Goal: Task Accomplishment & Management: Complete application form

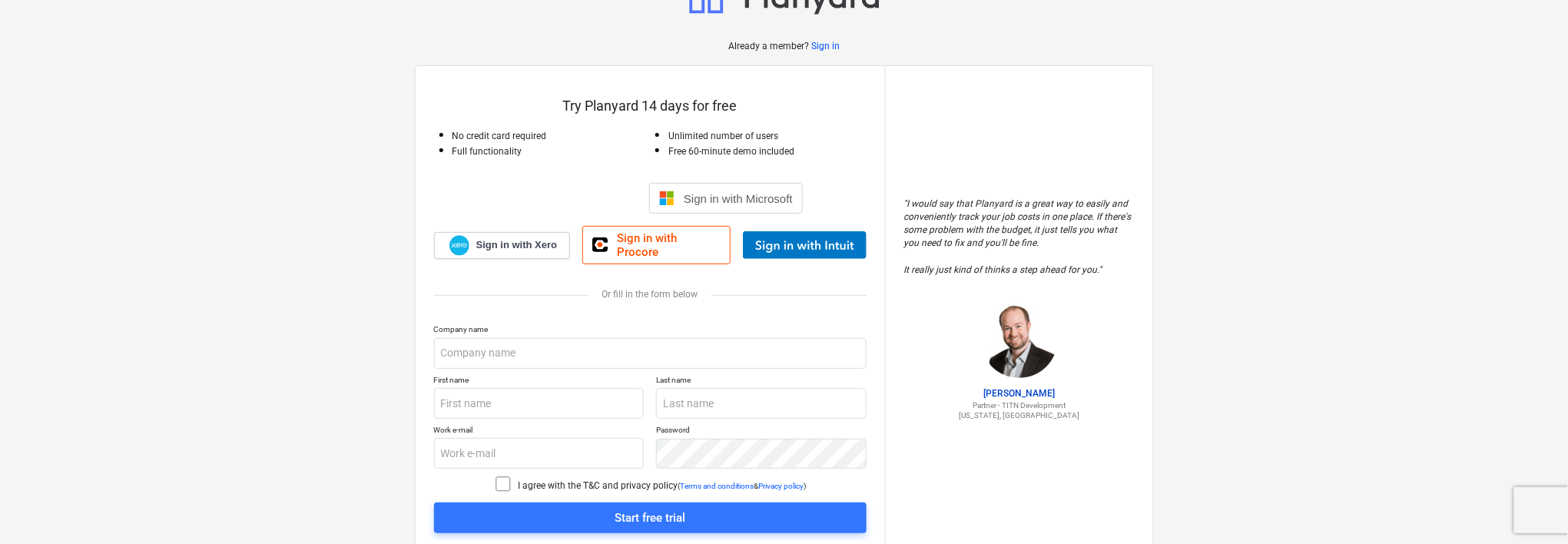
scroll to position [92, 0]
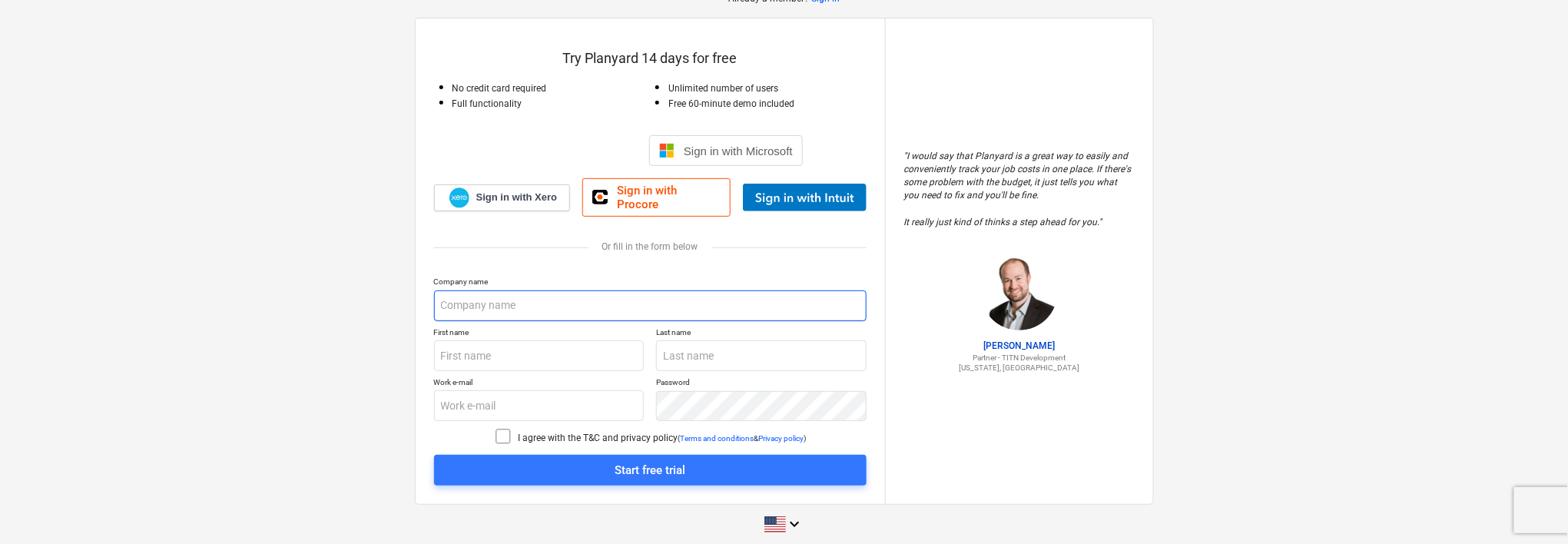
click at [560, 291] on input "text" at bounding box center [650, 306] width 432 height 30
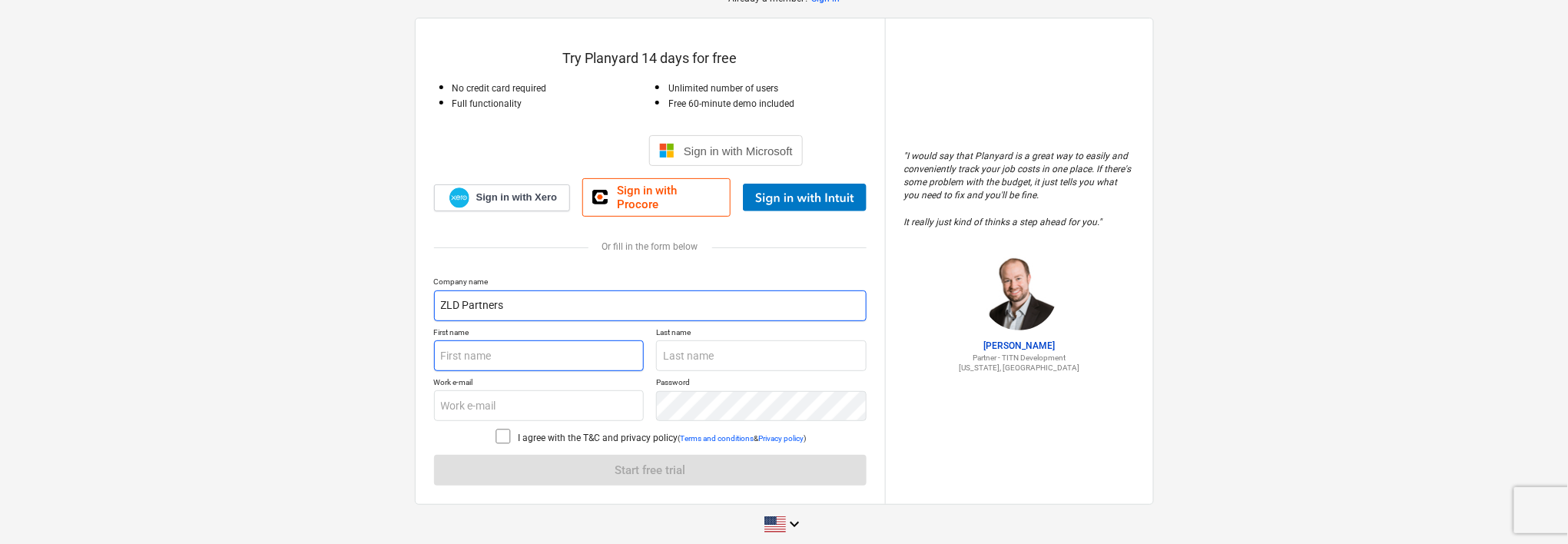
type input "ZLD Partners"
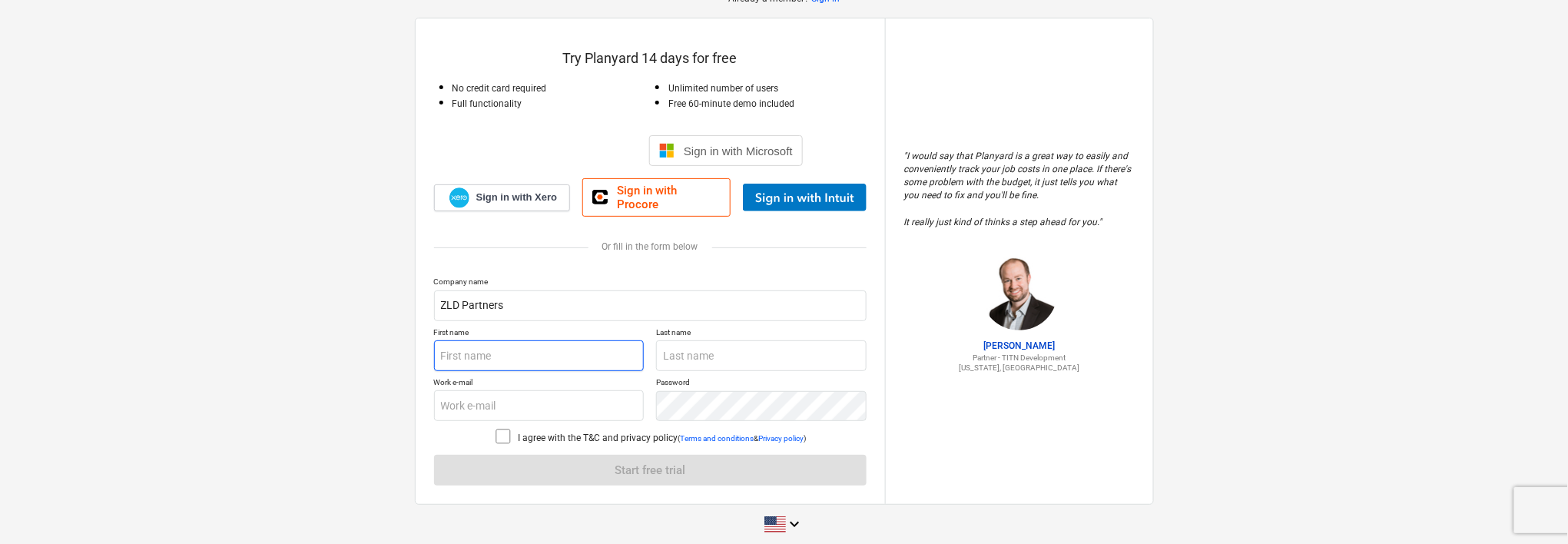
click at [567, 345] on input "text" at bounding box center [539, 355] width 211 height 30
type input "[PERSON_NAME]"
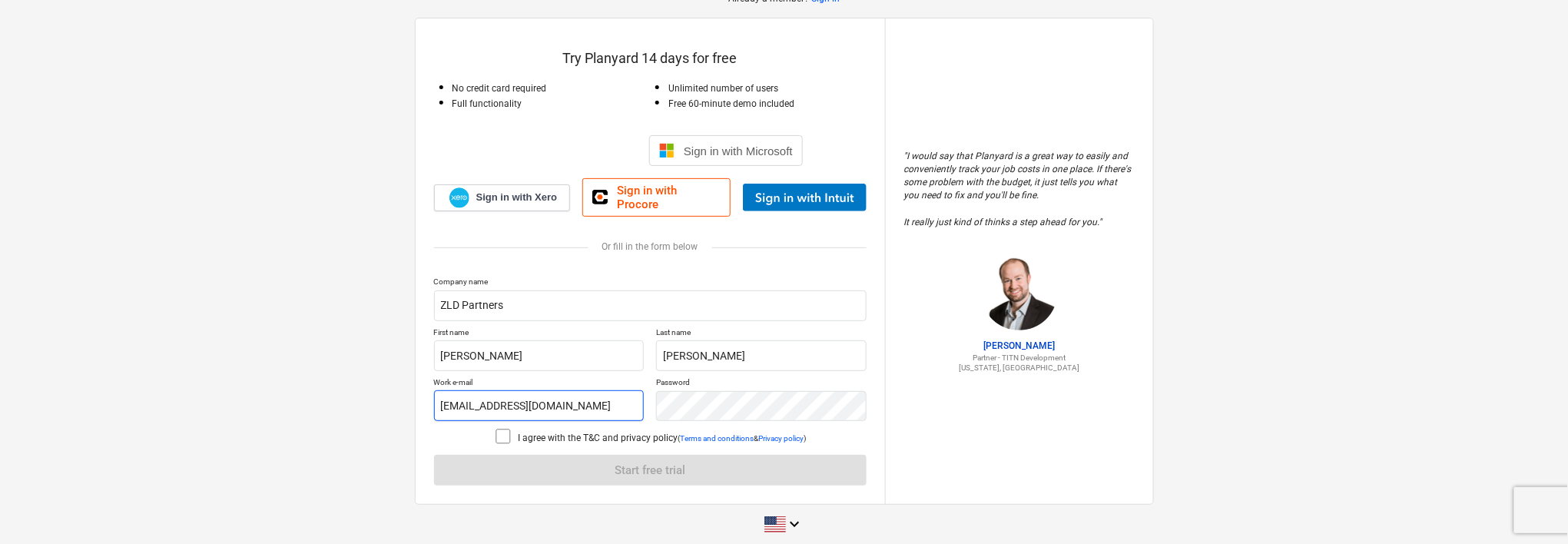
click at [596, 393] on input "[EMAIL_ADDRESS][DOMAIN_NAME]" at bounding box center [539, 405] width 211 height 30
click at [588, 393] on input "[EMAIL_ADDRESS][DOMAIN_NAME]" at bounding box center [539, 405] width 211 height 30
type input "[EMAIL_ADDRESS][PERSON_NAME][DOMAIN_NAME]"
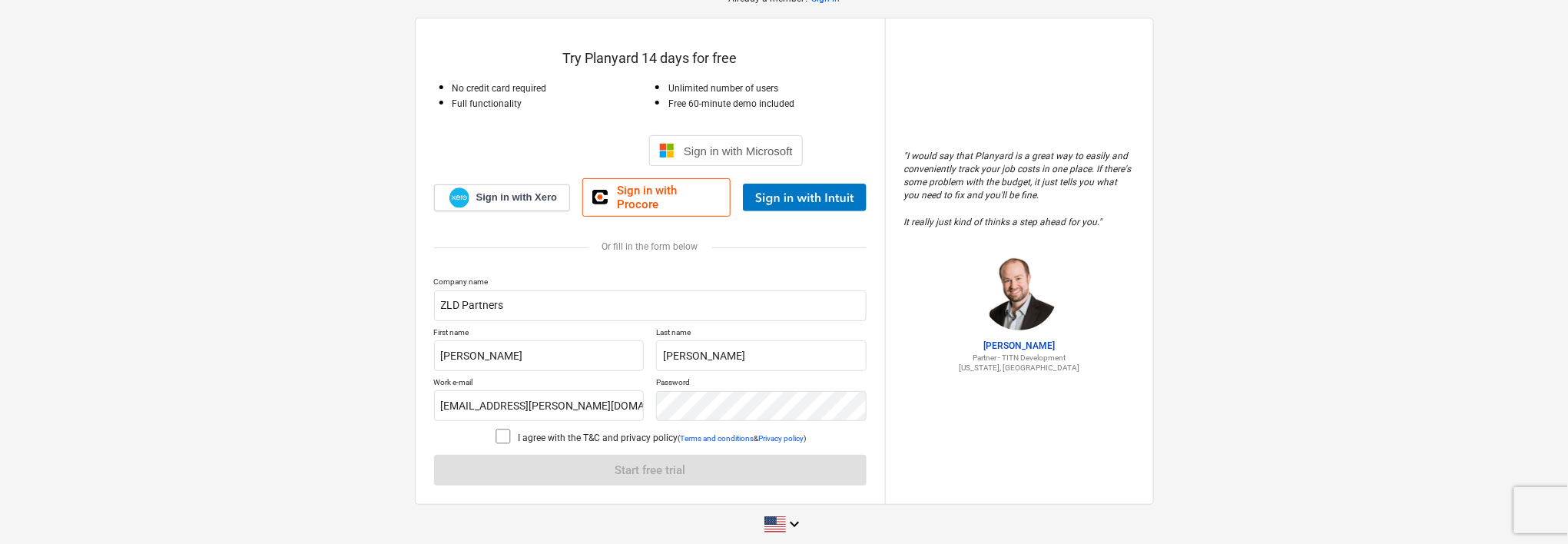
click at [499, 427] on icon at bounding box center [503, 436] width 18 height 18
click at [867, 406] on div at bounding box center [867, 406] width 0 height 0
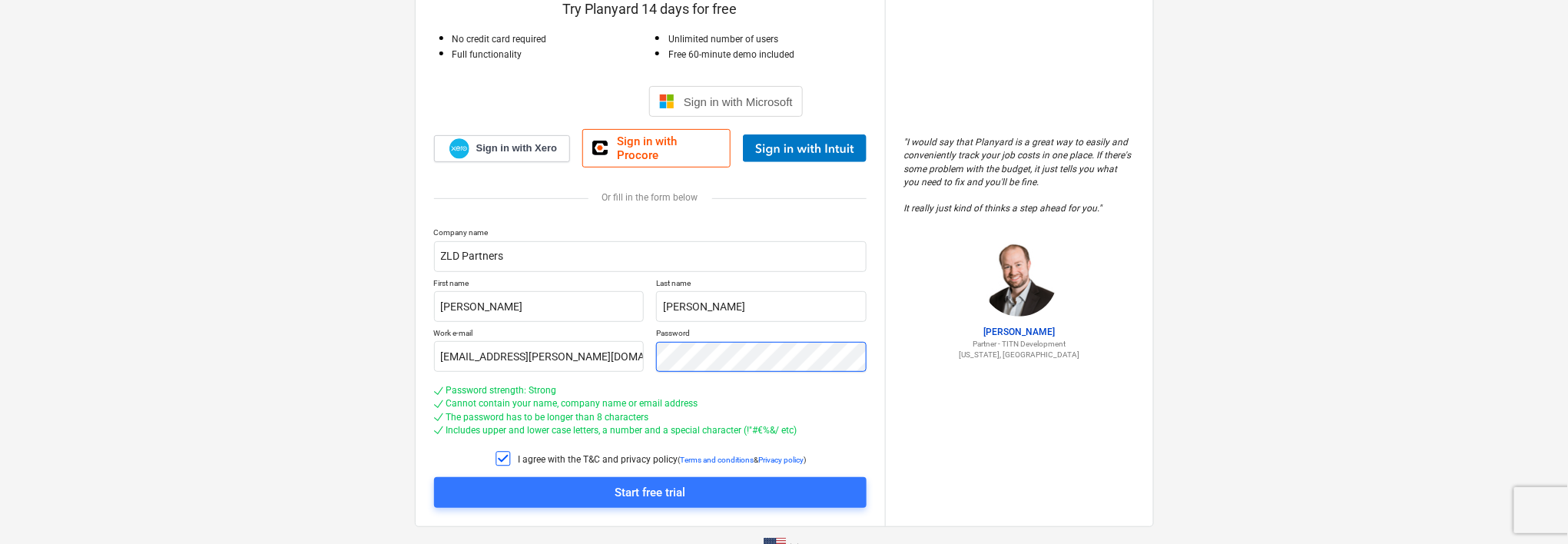
scroll to position [164, 0]
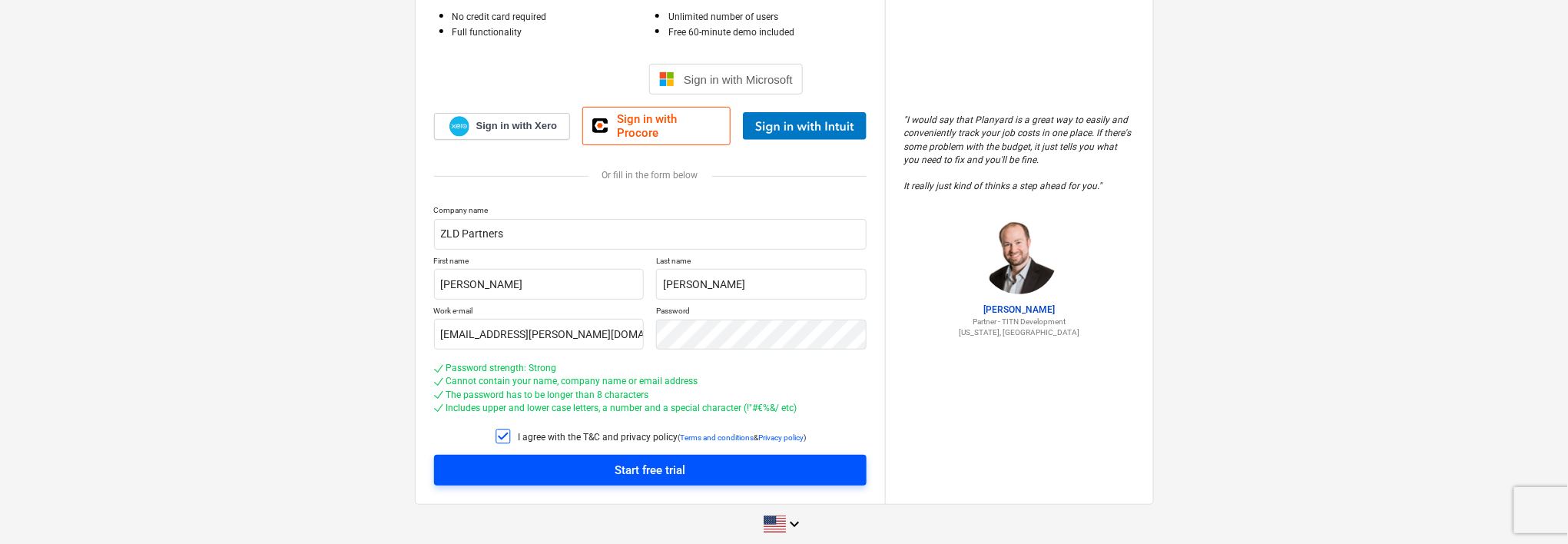
click at [656, 460] on div "Start free trial" at bounding box center [649, 470] width 70 height 20
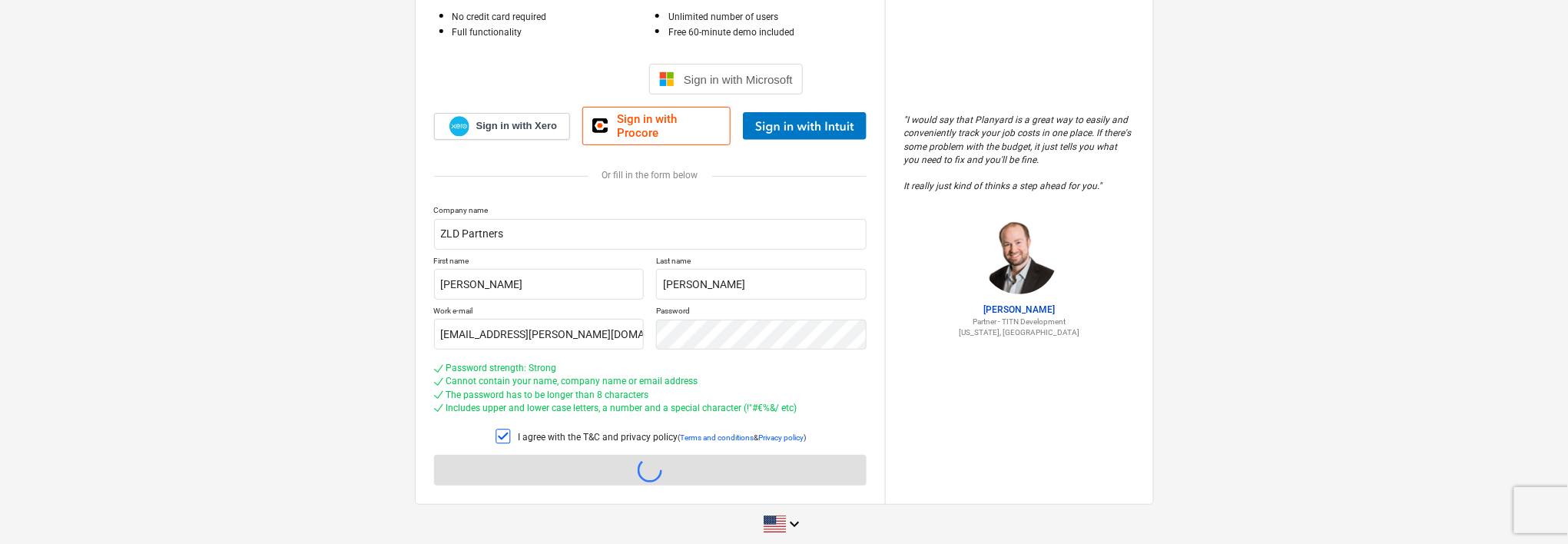
scroll to position [15, 0]
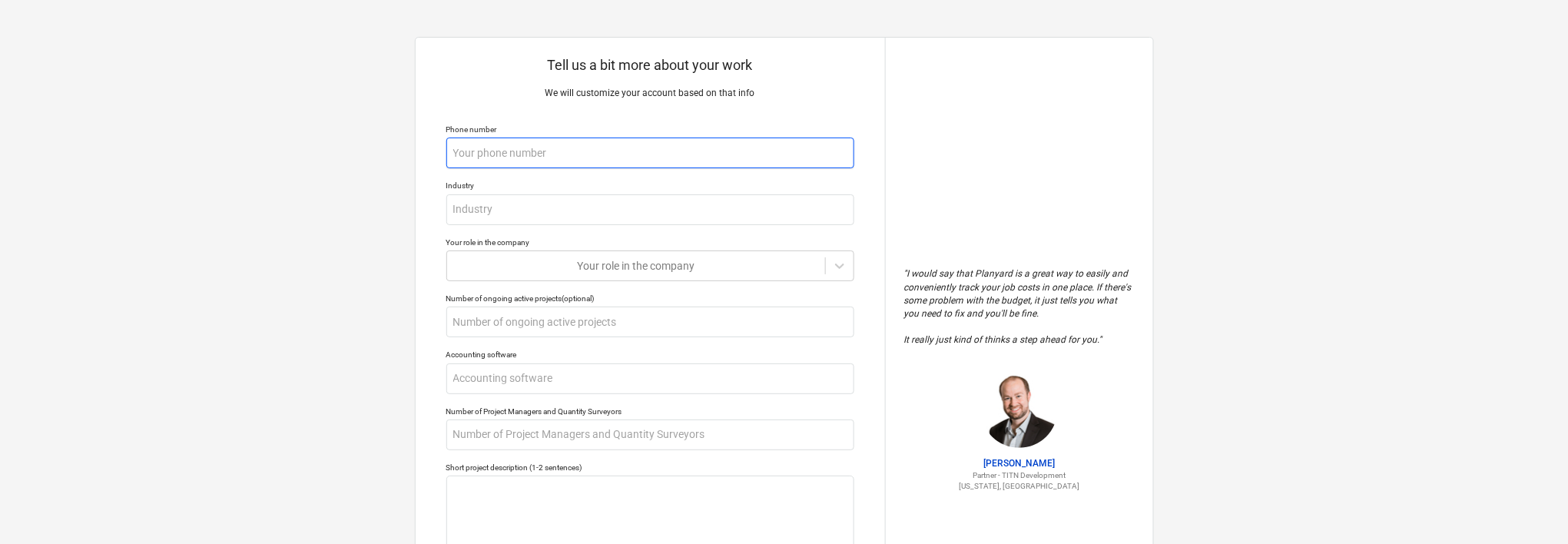
click at [609, 151] on input "text" at bounding box center [650, 152] width 408 height 30
type textarea "x"
type input "2"
type textarea "x"
type input "21"
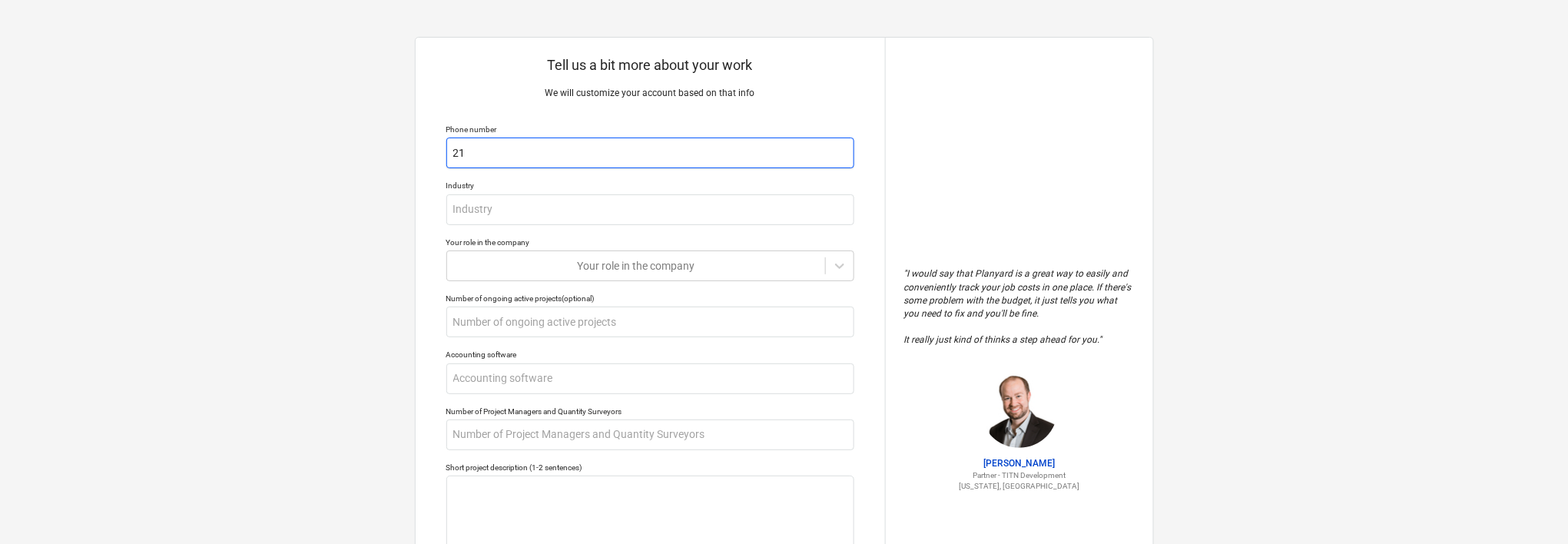
type textarea "x"
type input "216"
type textarea "x"
type input "2162"
type textarea "x"
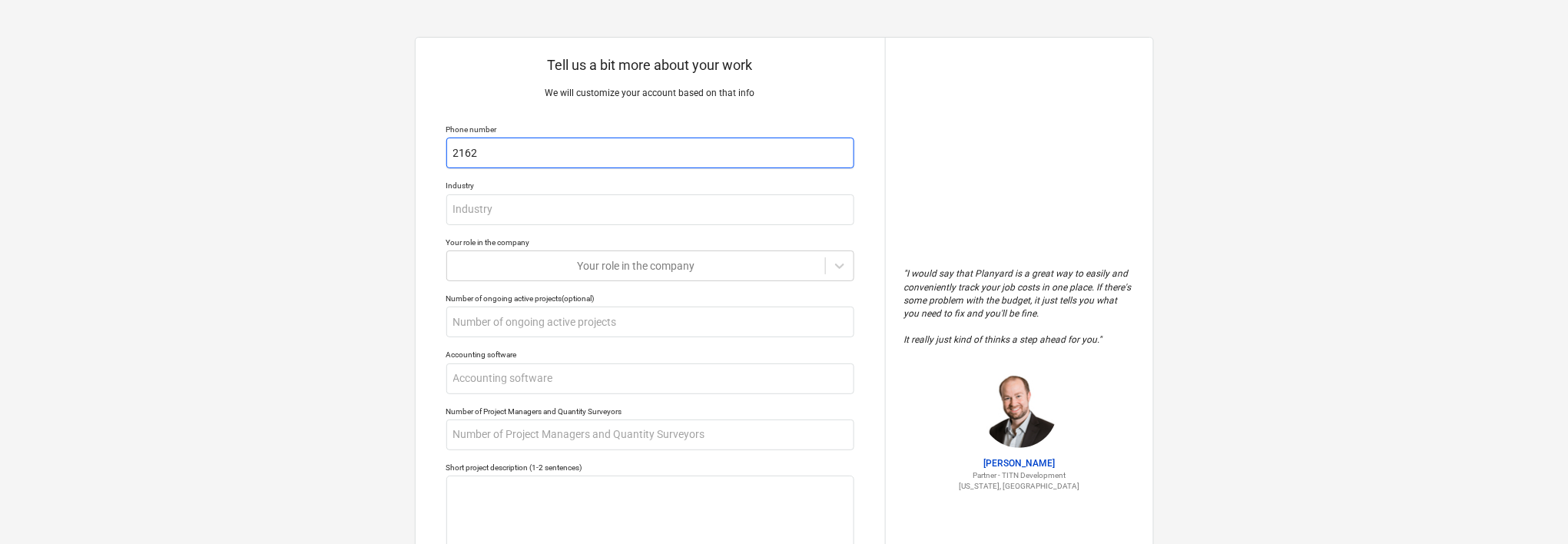
type input "21625"
type textarea "x"
type input "216258"
type textarea "x"
type input "2162582"
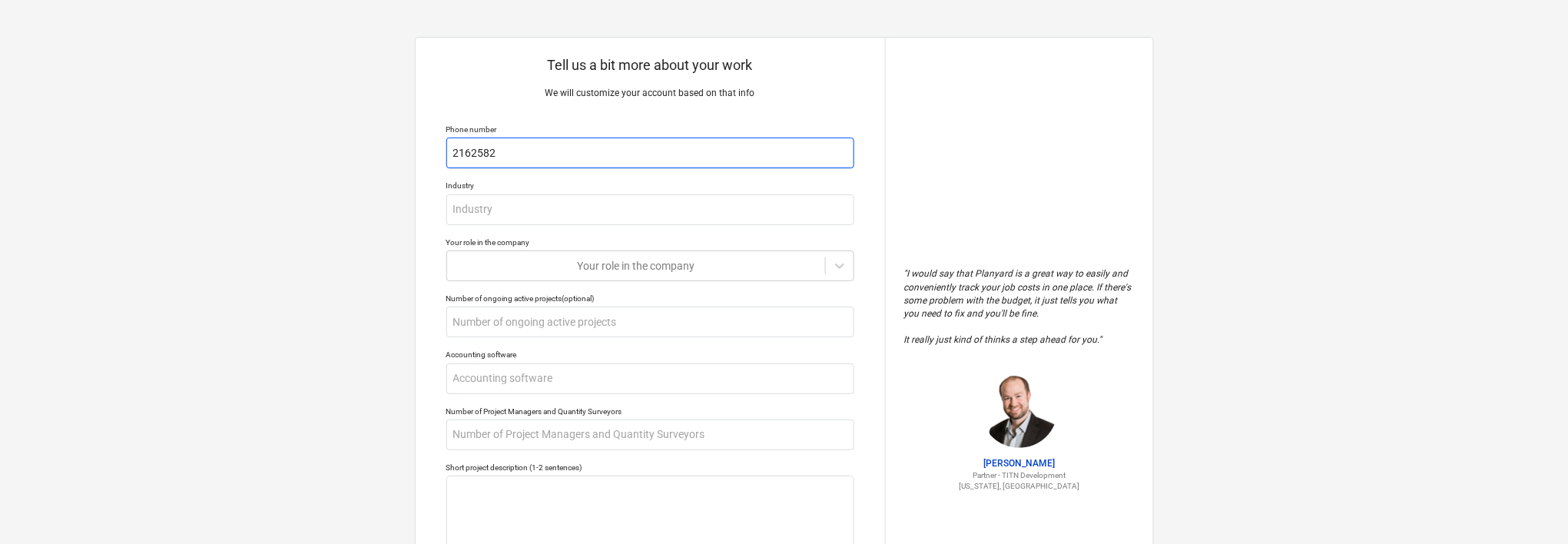
type textarea "x"
type input "21625826"
type textarea "x"
type input "216258263"
type textarea "x"
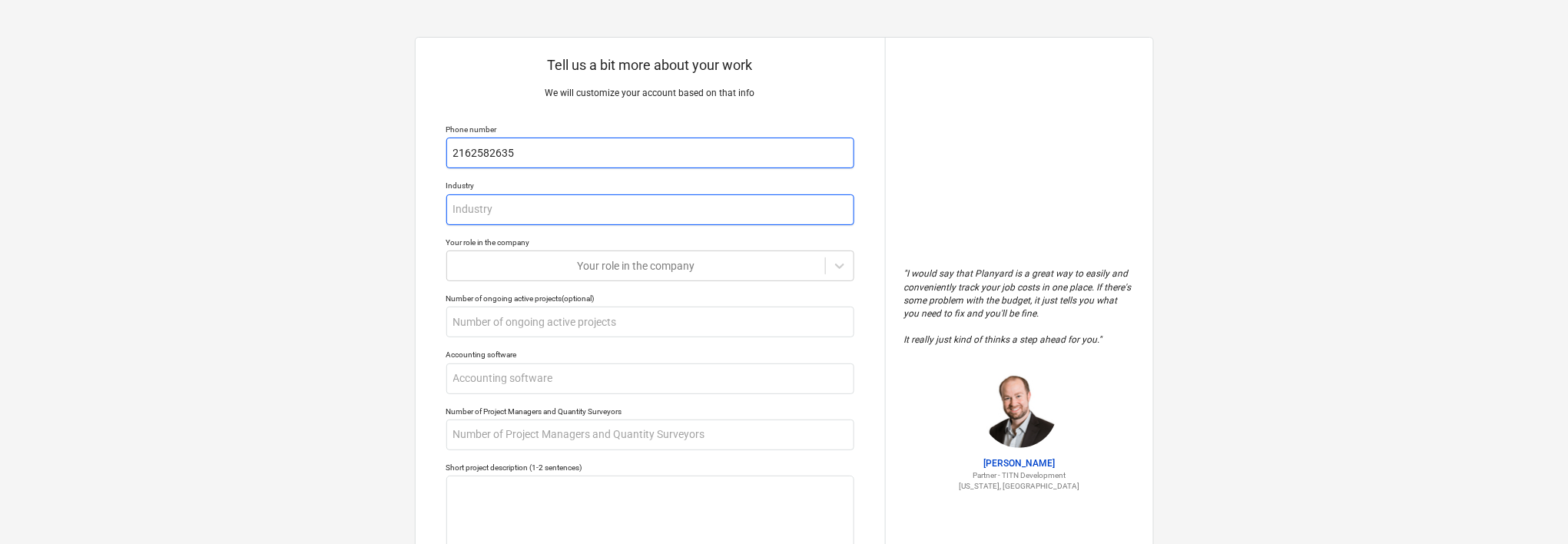
type input "2162582635"
click at [694, 213] on input "text" at bounding box center [650, 209] width 408 height 30
type textarea "x"
type input "C"
type textarea "x"
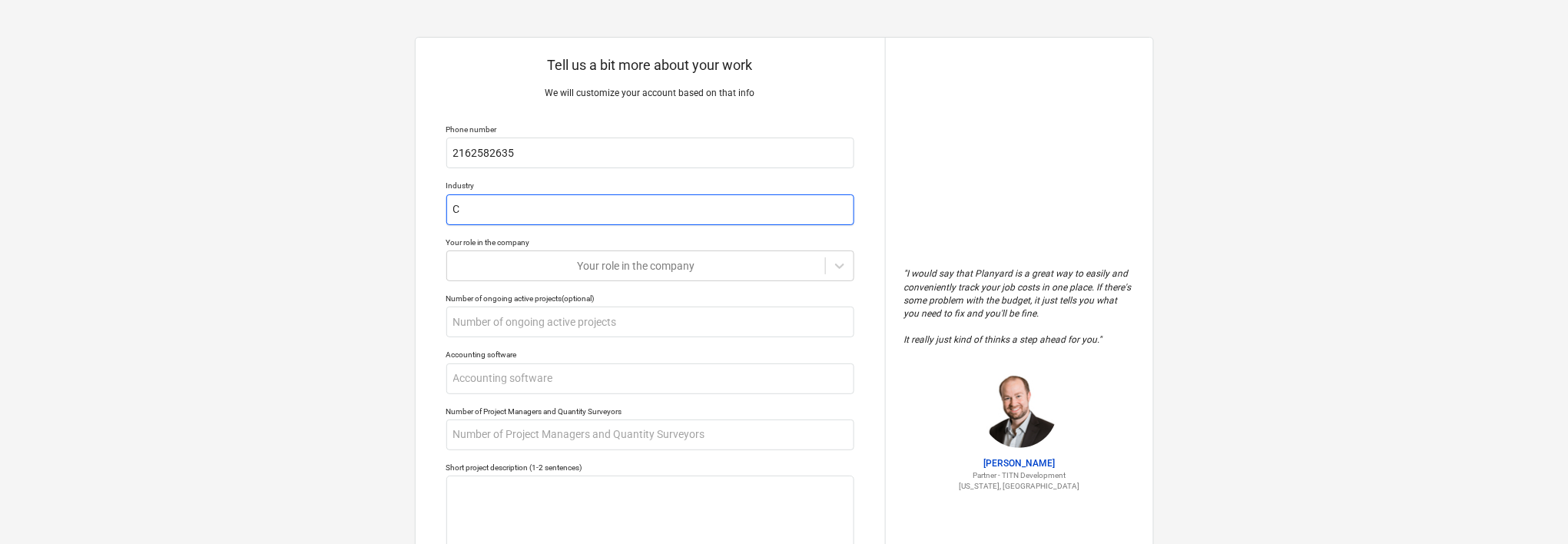
type input "Co"
type textarea "x"
type input "Con"
type textarea "x"
type input "Cons"
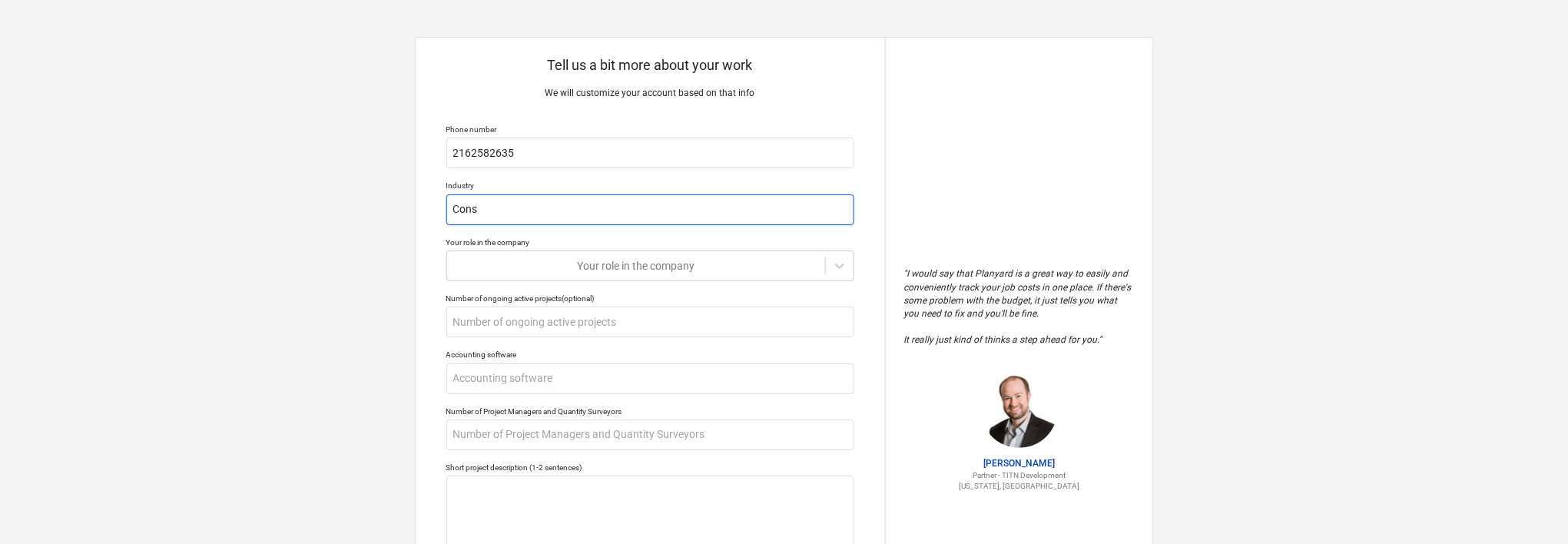
type textarea "x"
type input "Const"
type textarea "x"
type input "Constr"
type textarea "x"
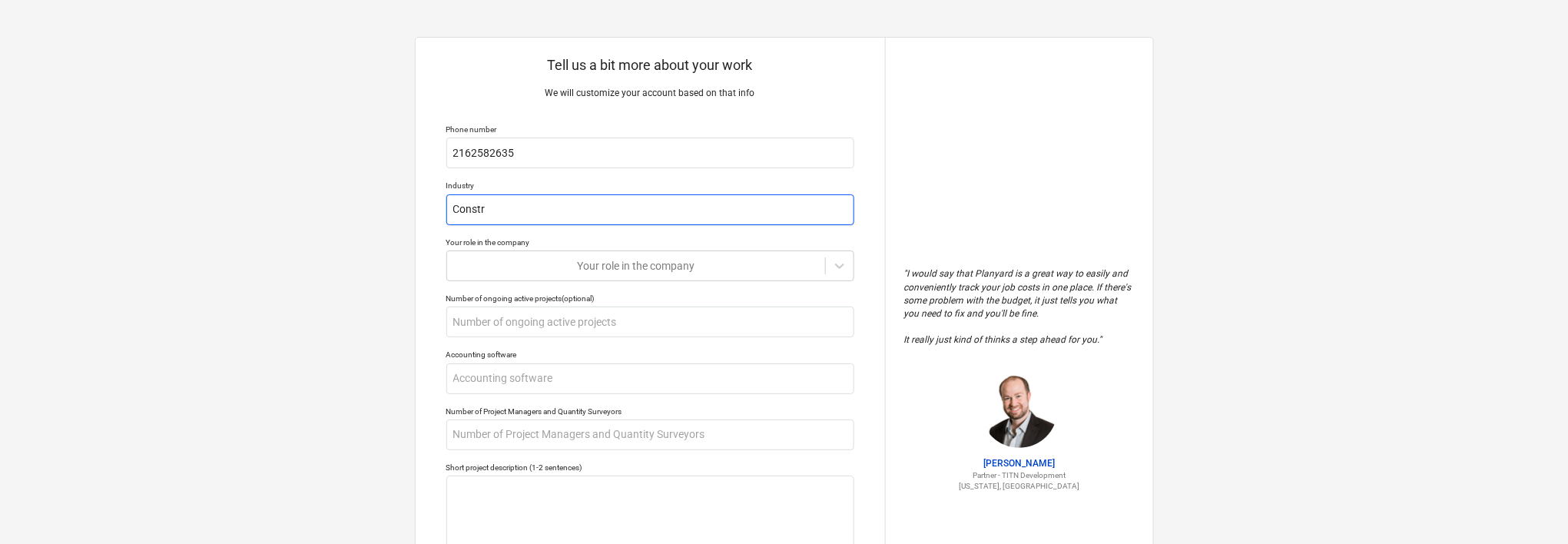
type input "Constru"
type textarea "x"
type input "Construc"
type textarea "x"
type input "Construct"
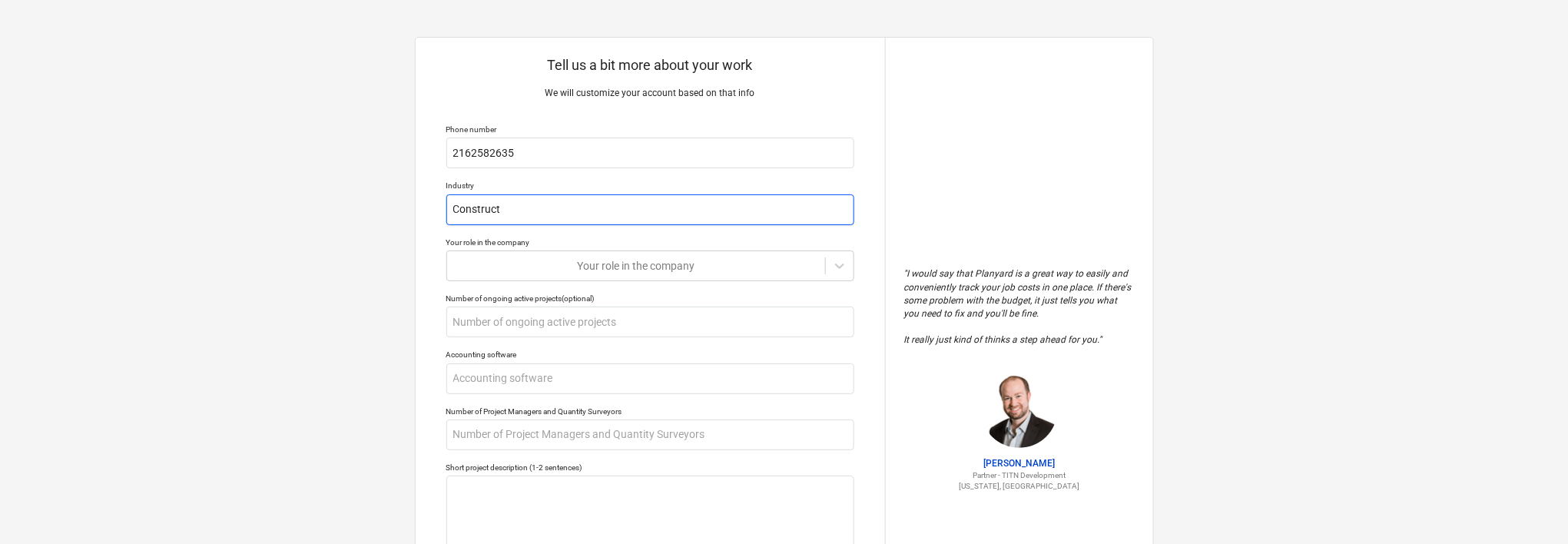
type textarea "x"
type input "Constructi"
type textarea "x"
type input "Constructio"
type textarea "x"
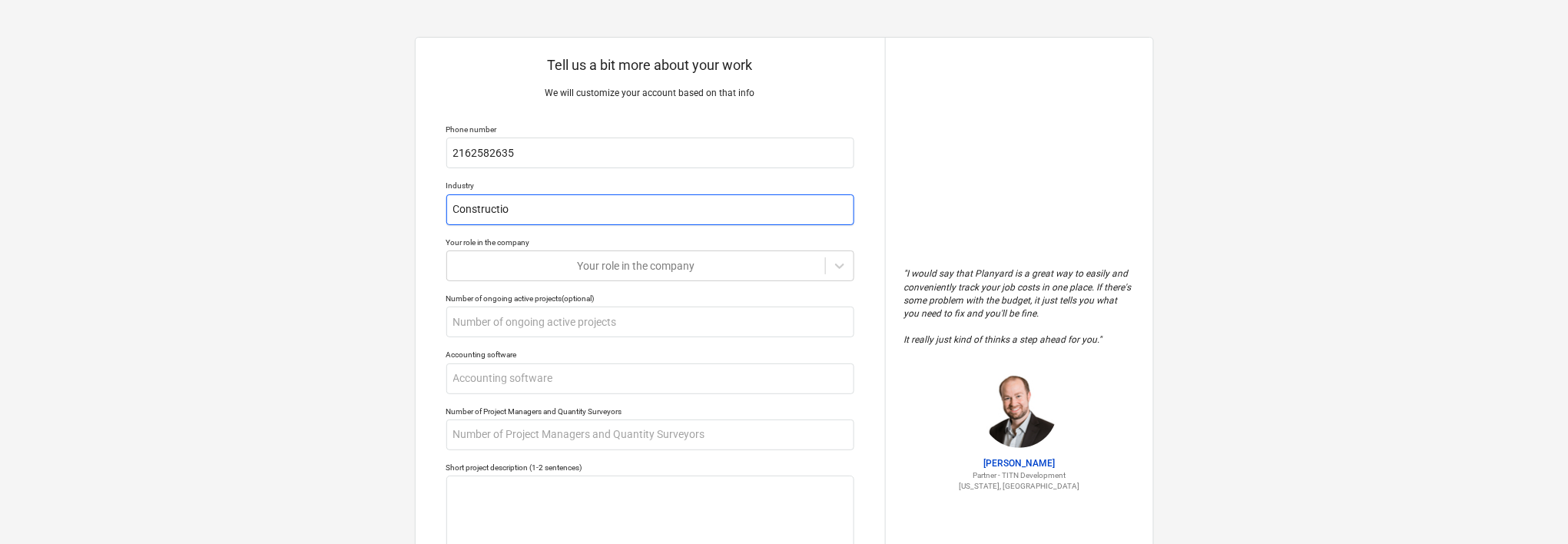
type input "Construction"
type textarea "x"
type input "Construction"
type textarea "x"
type input "Construction"
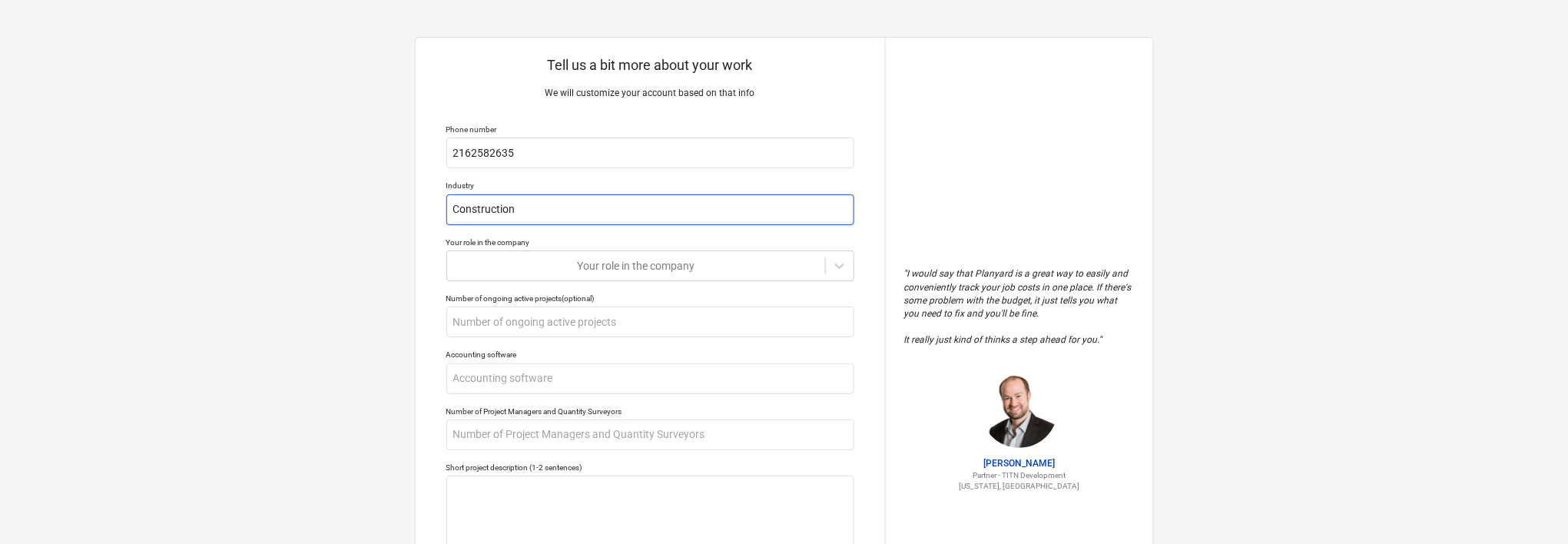
type textarea "x"
type input "Constructio"
type textarea "x"
type input "Constructi"
type textarea "x"
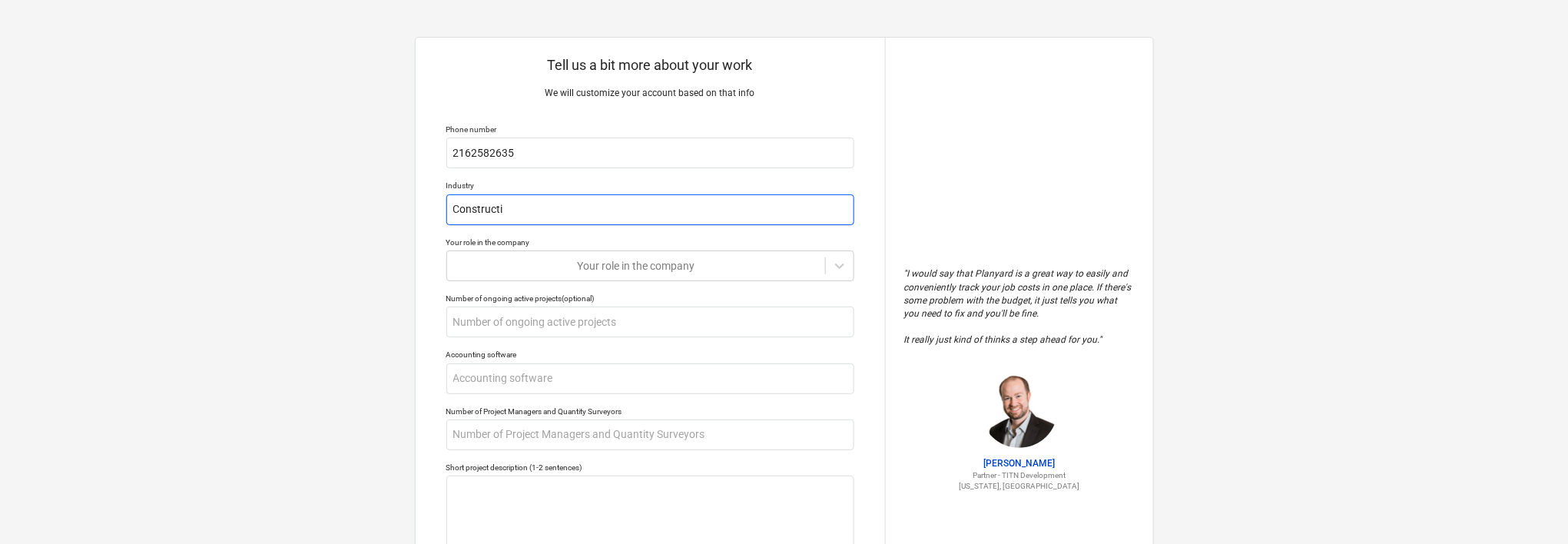
type input "Construct"
type textarea "x"
type input "Construc"
type textarea "x"
type input "Constru"
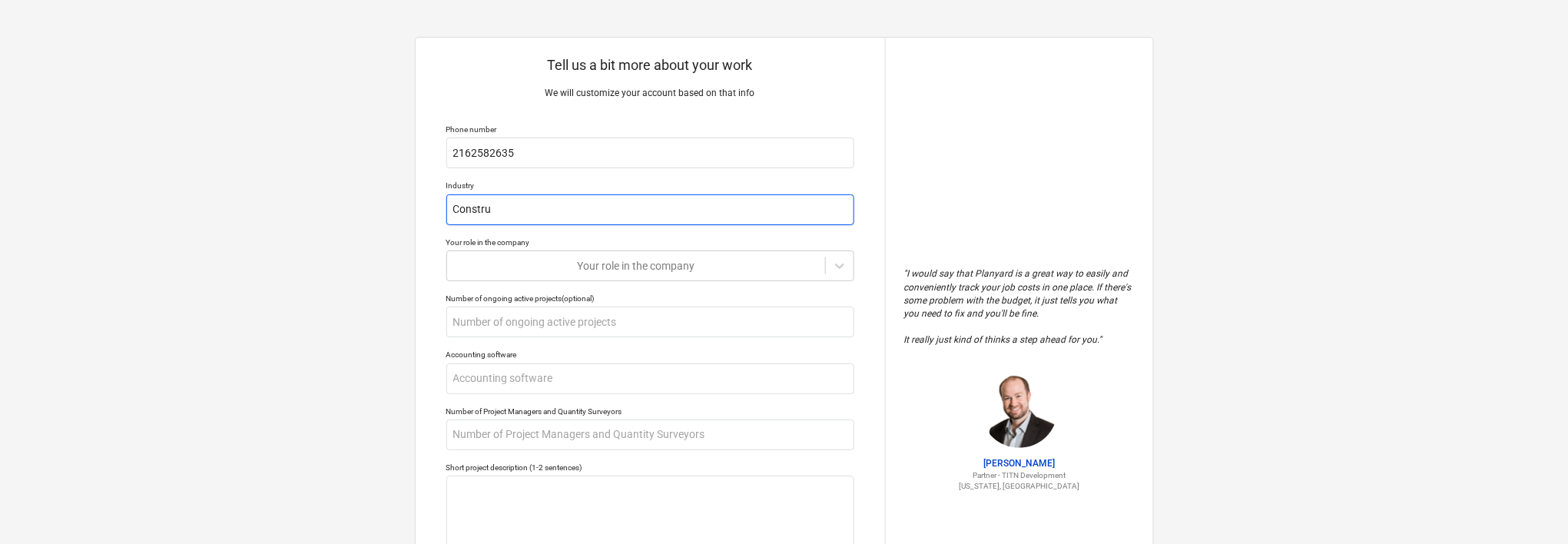
type textarea "x"
type input "Constr"
type textarea "x"
type input "Const"
type textarea "x"
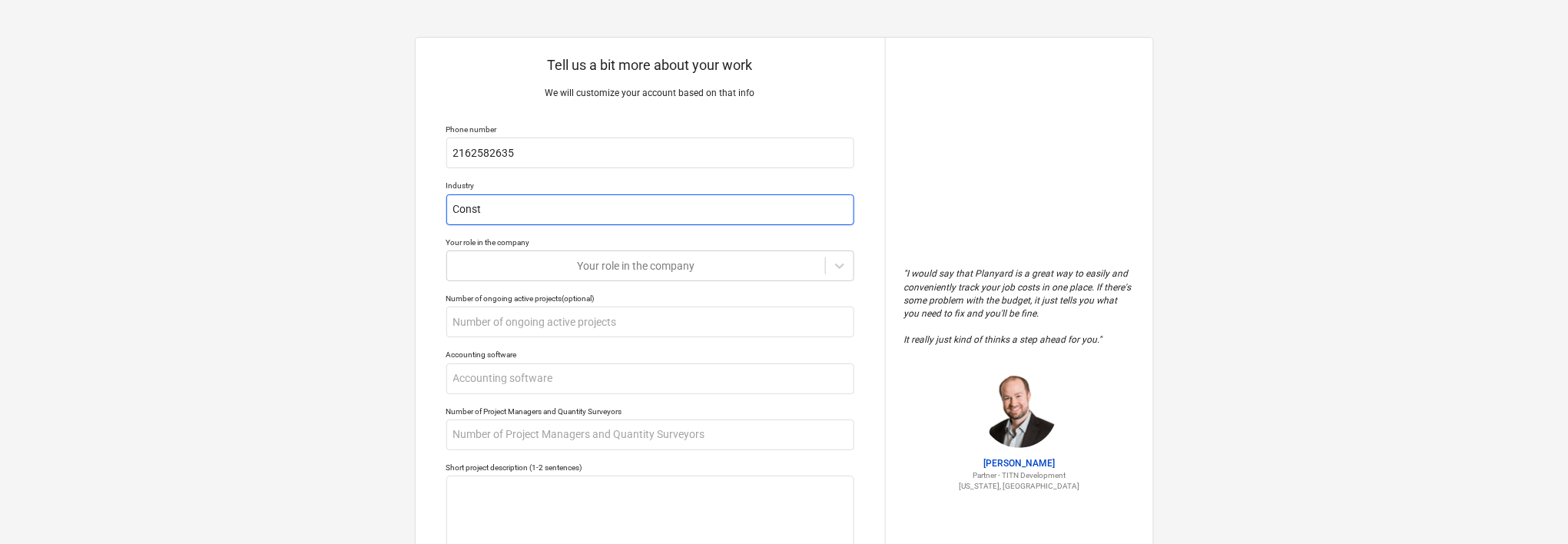
type input "Cons"
type textarea "x"
type input "Con"
type textarea "x"
type input "Co"
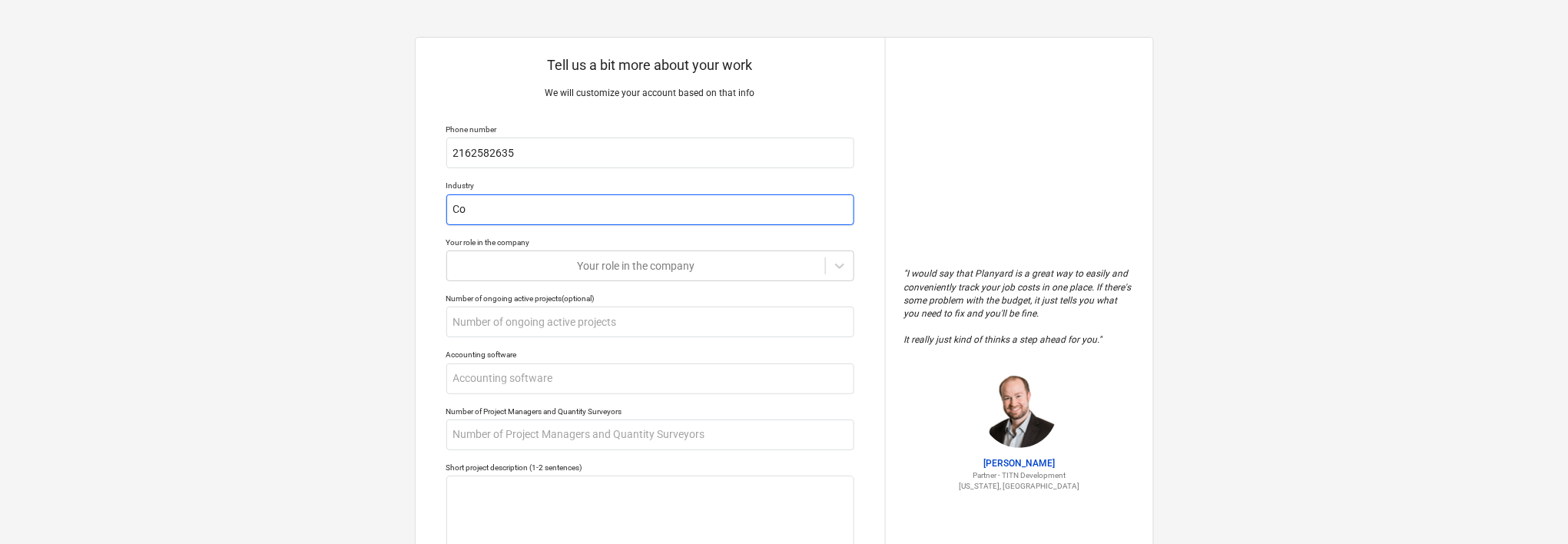
type textarea "x"
type input "C"
type textarea "x"
type input "H"
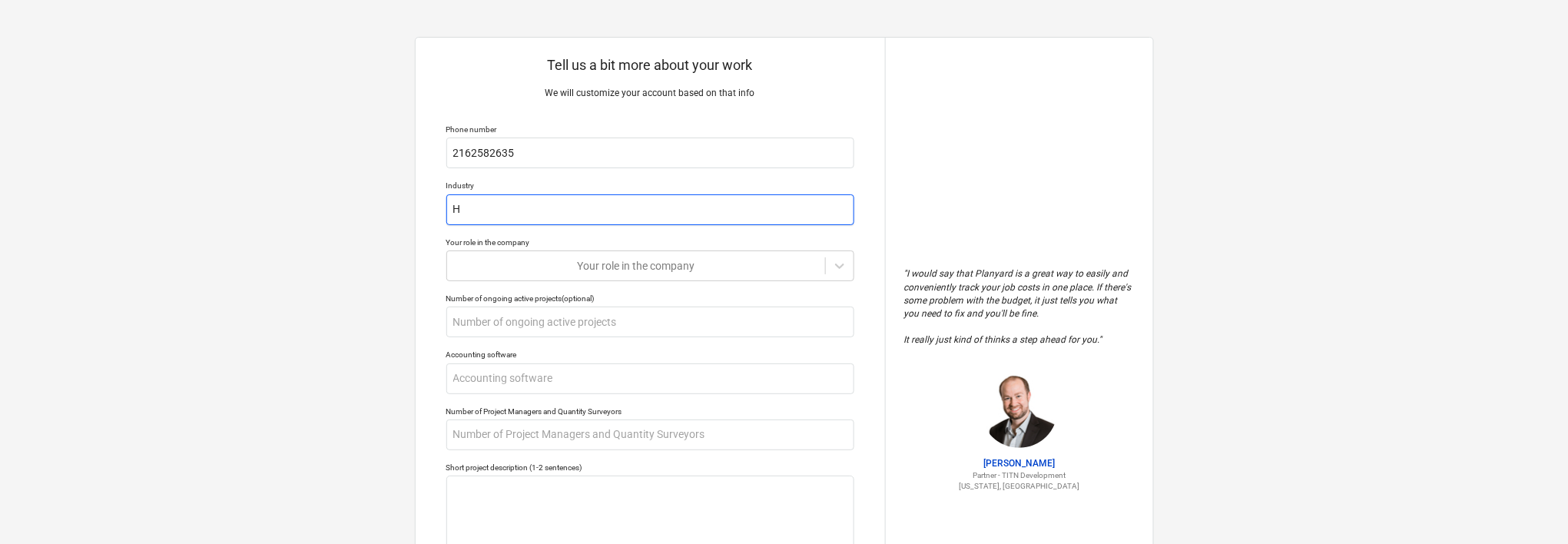
type textarea "x"
type input "He"
type textarea "x"
type input "Hea"
type textarea "x"
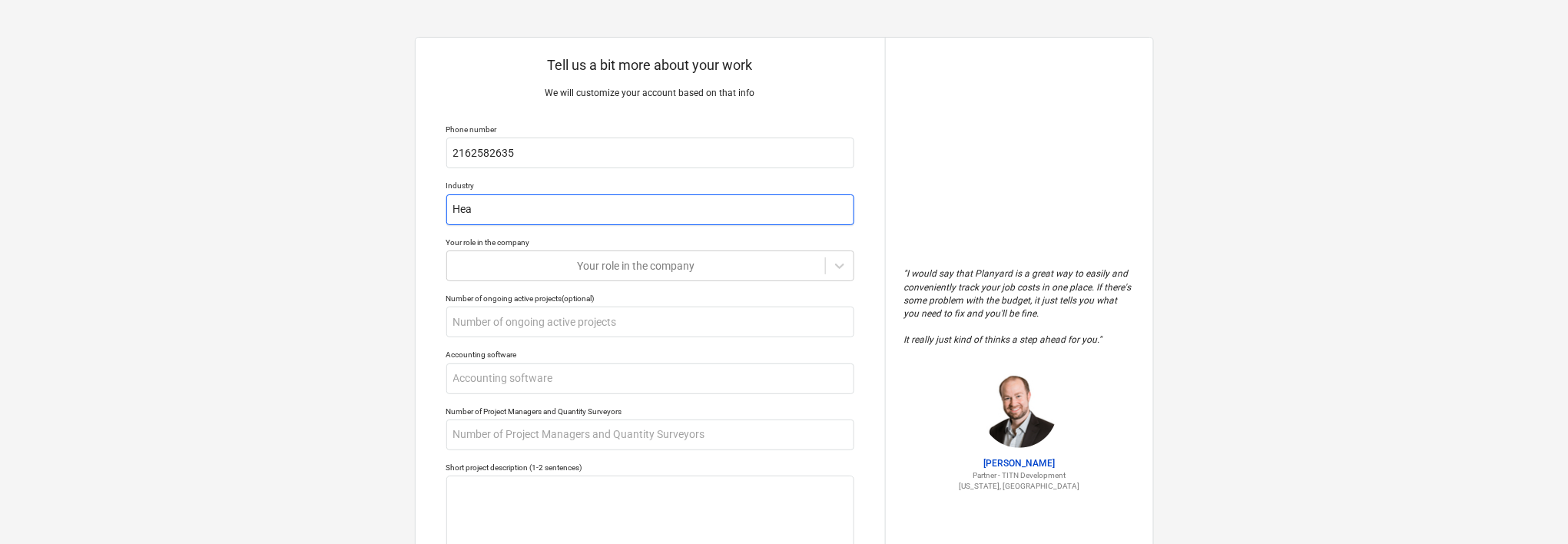
type input "Heal"
type textarea "x"
type input "Healt"
type textarea "x"
type input "Health"
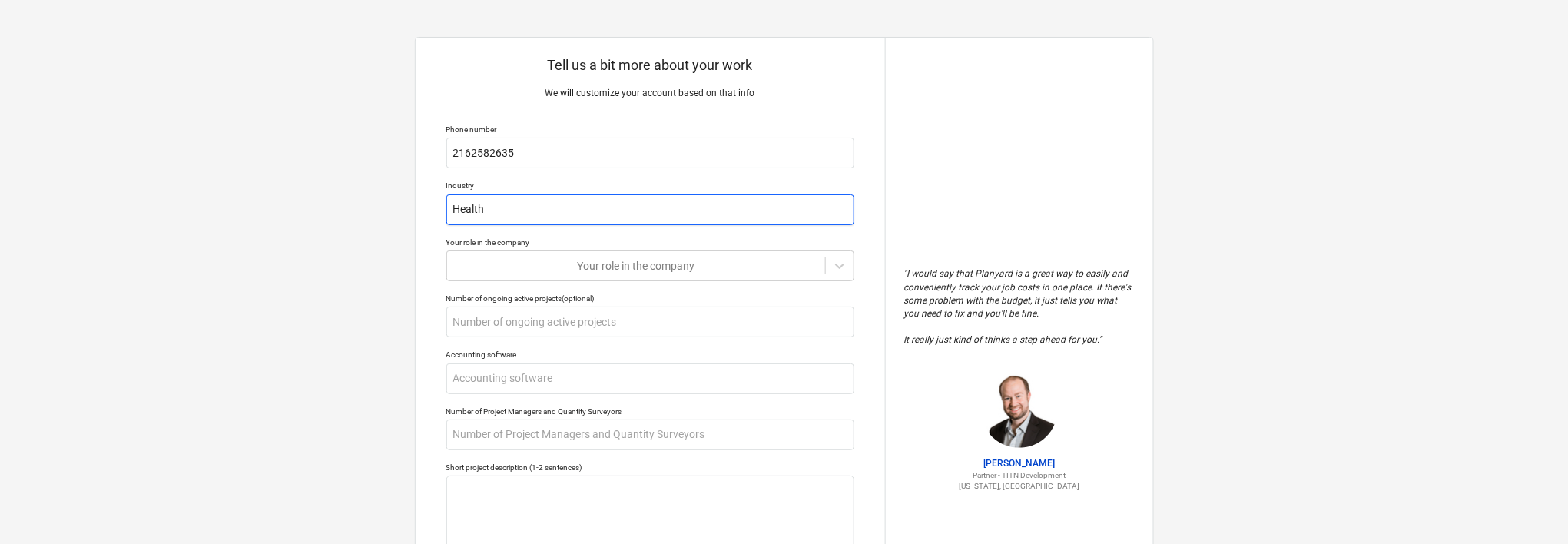
type textarea "x"
type input "Healthc"
type textarea "x"
type input "Healthca"
type textarea "x"
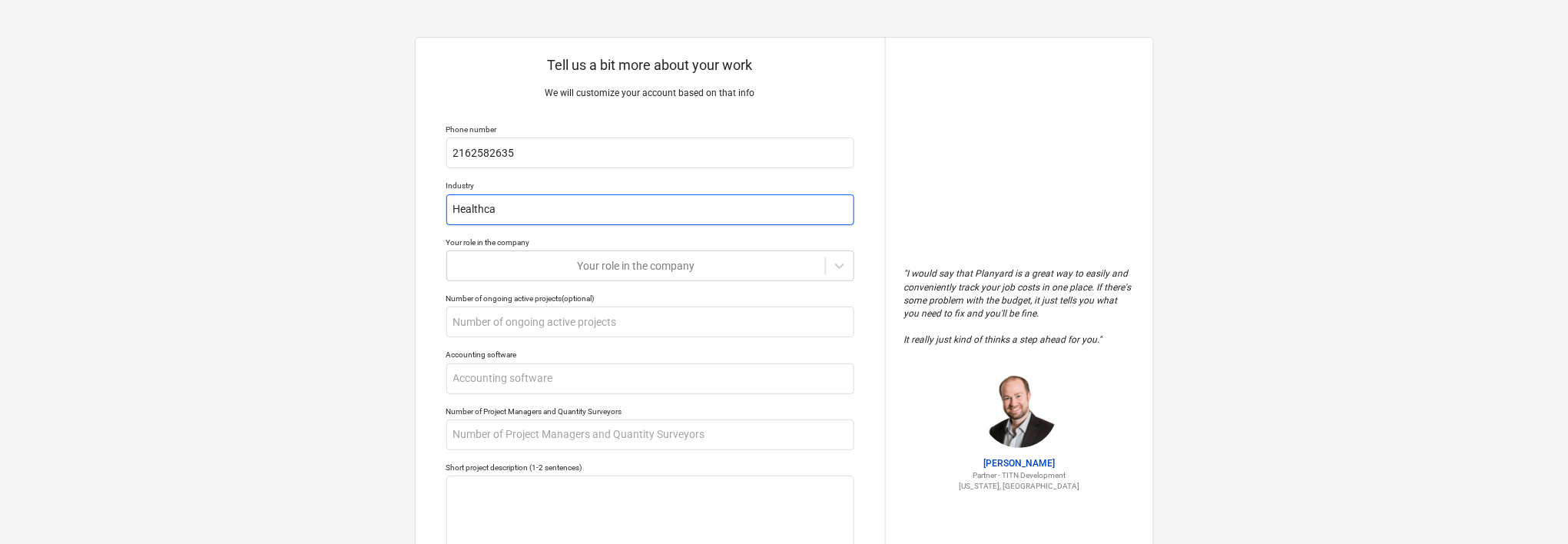
type input "Healthcar"
type textarea "x"
type input "Healthcare"
type textarea "x"
type input "Healthcare C"
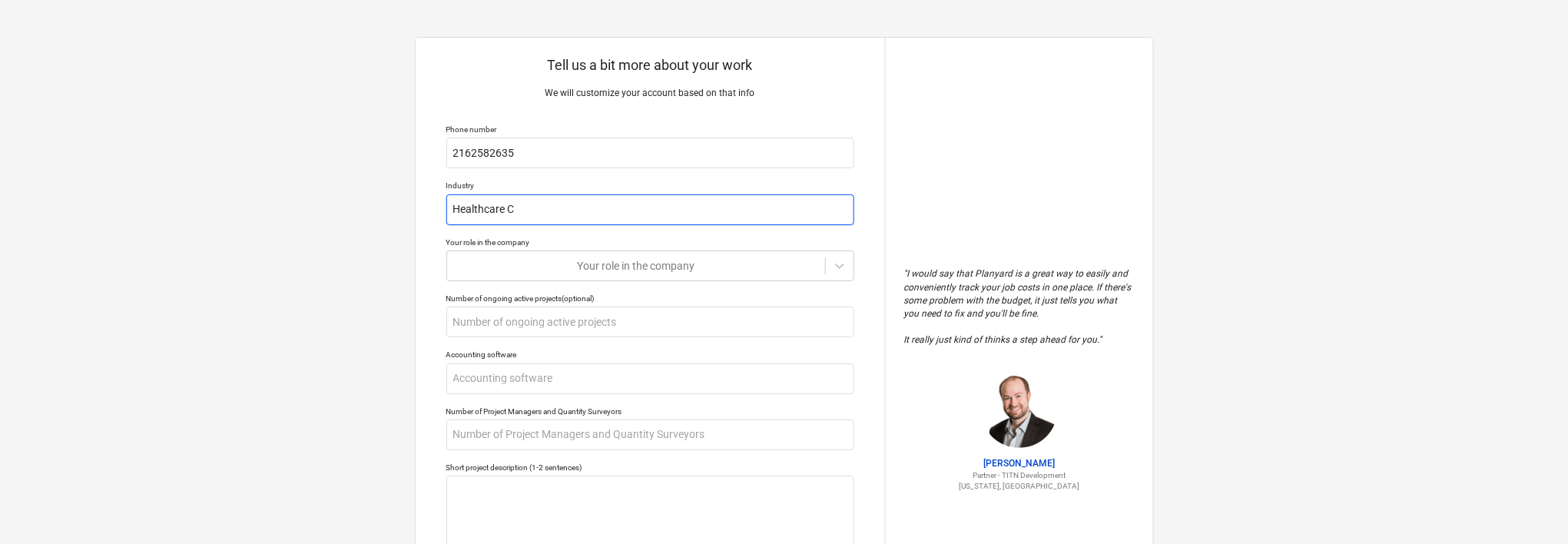
type textarea "x"
type input "Healthcare Co"
type textarea "x"
type input "Healthcare Con"
type textarea "x"
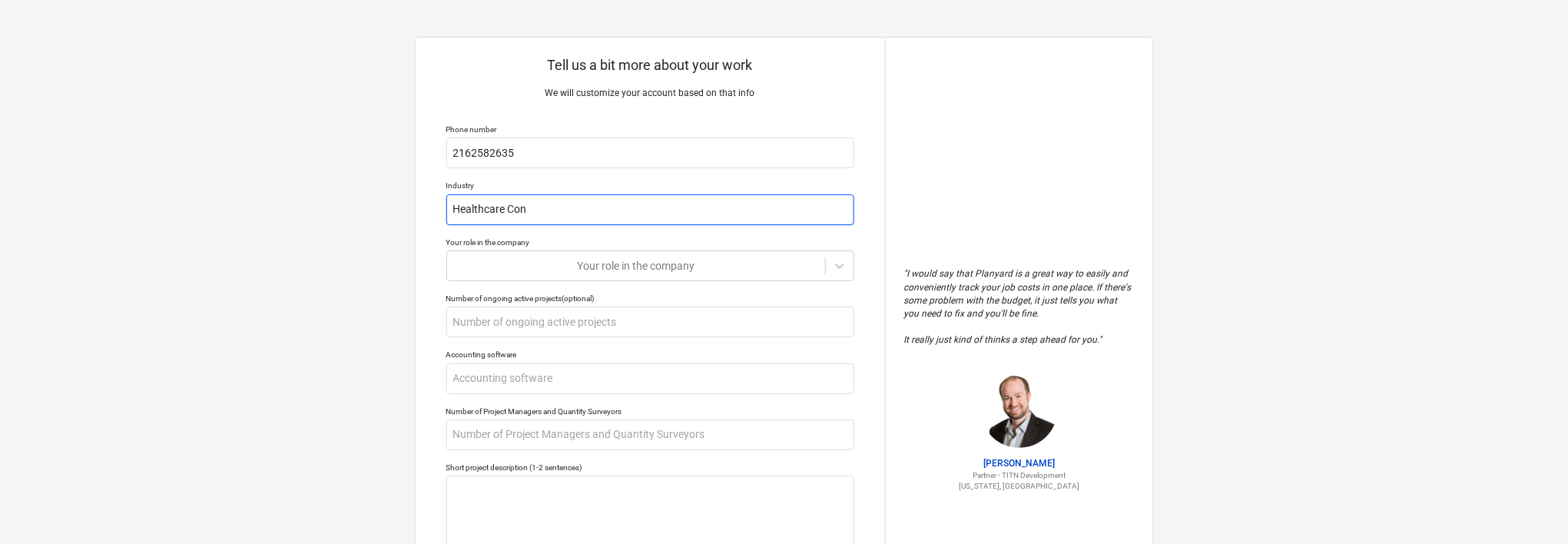
type input "Healthcare Cons"
type textarea "x"
type input "Healthcare Const"
type textarea "x"
type input "Healthcare Constr"
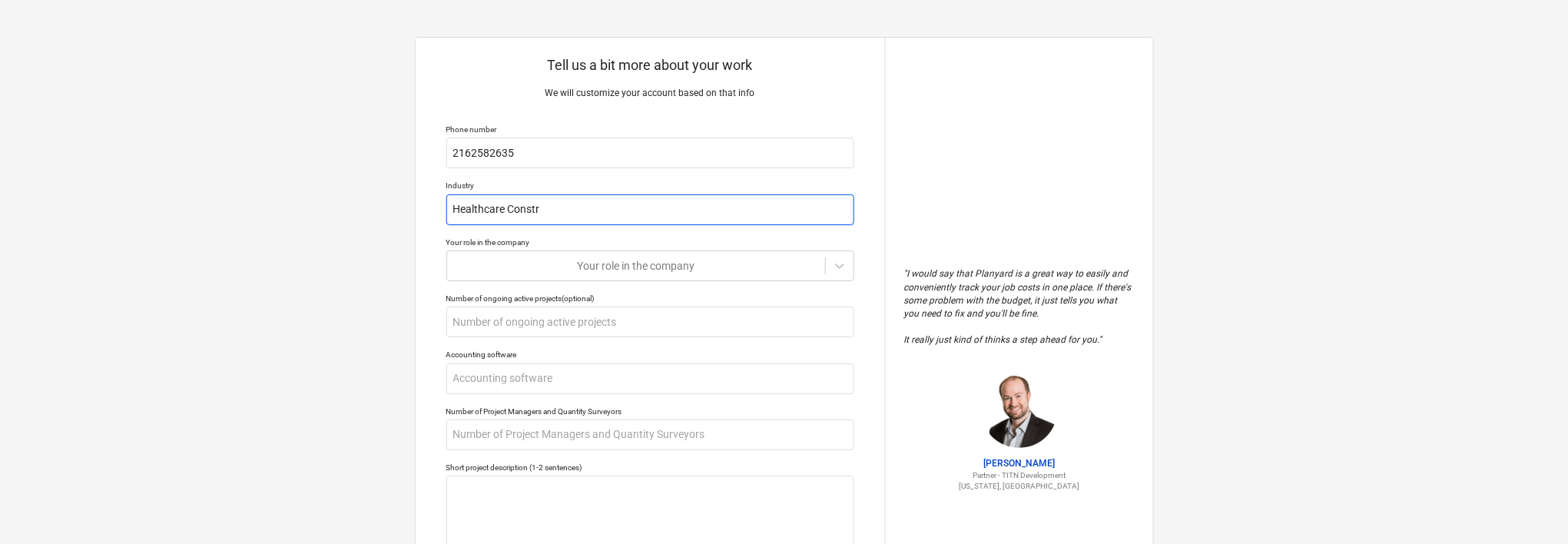
type textarea "x"
type input "Healthcare Constru"
type textarea "x"
type input "Healthcare Construc"
type textarea "x"
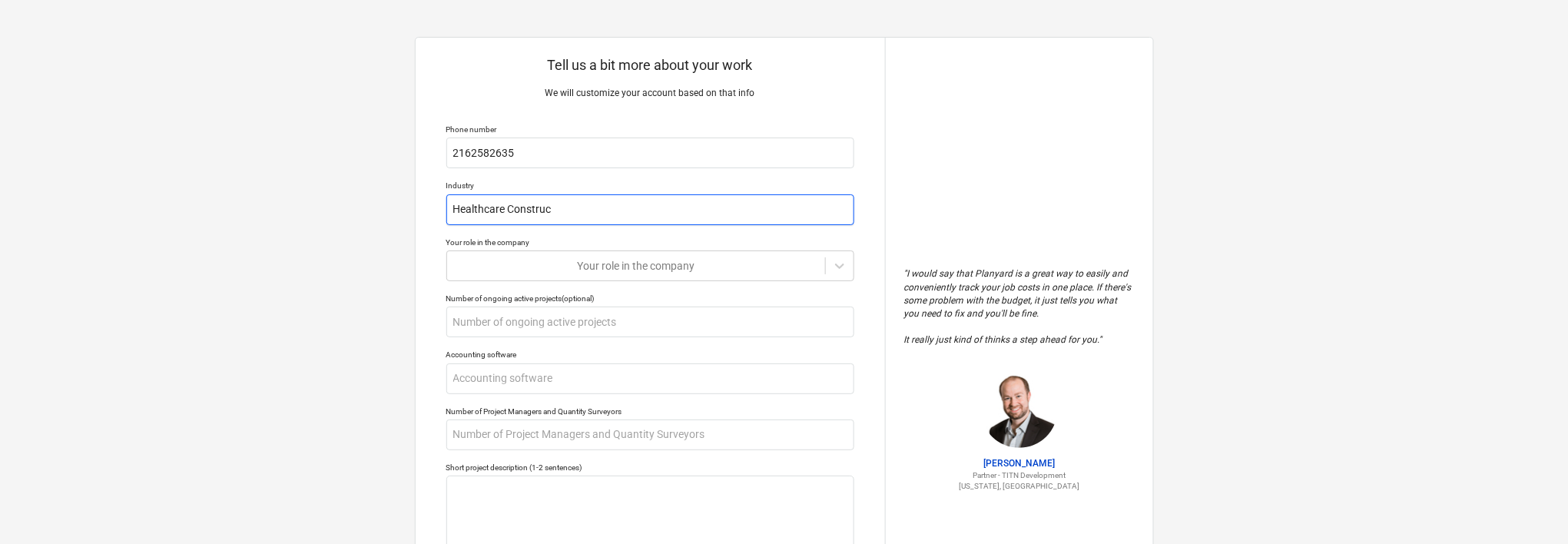
type input "Healthcare Construct"
type textarea "x"
type input "Healthcare Constructi"
type textarea "x"
type input "Healthcare Constructio"
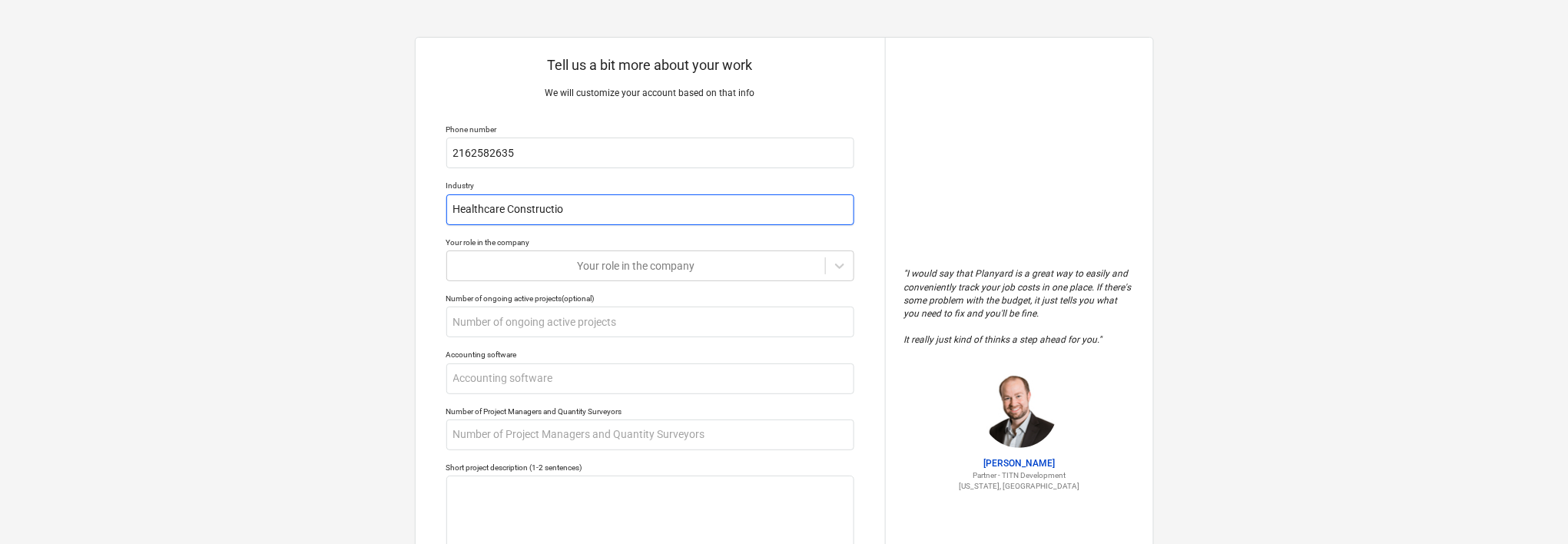
type textarea "x"
type input "Healthcare Construction"
type textarea "x"
type input "Healthcare Construction"
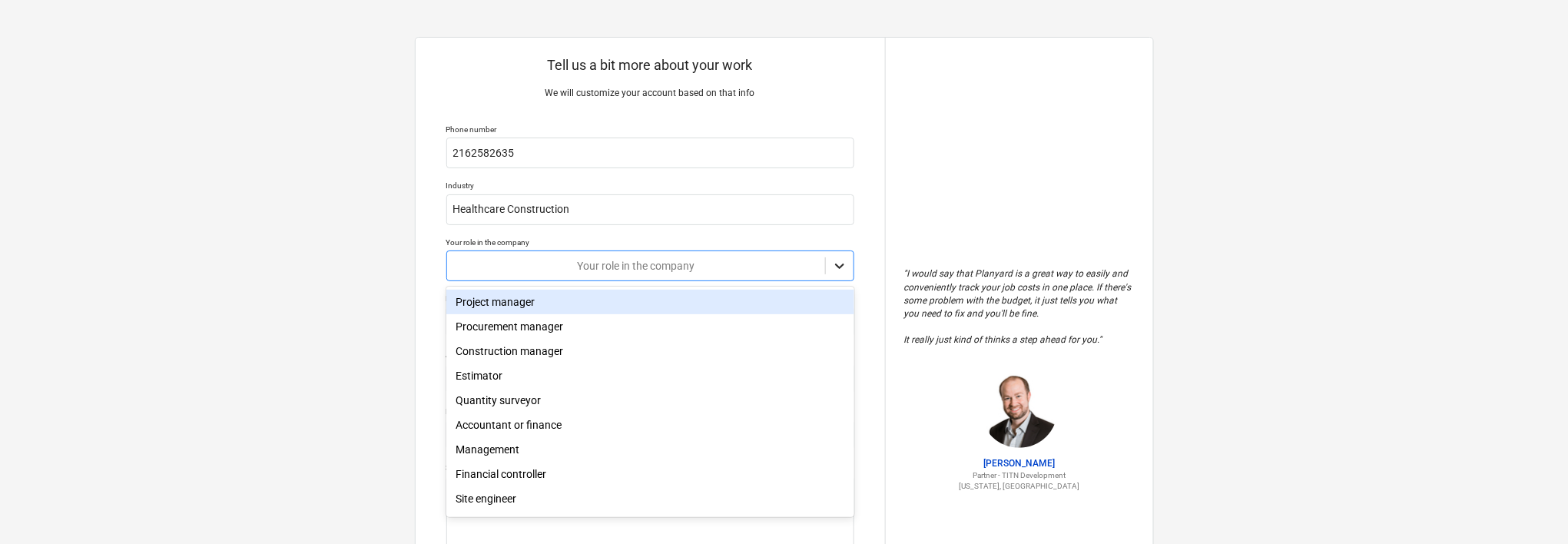
click at [841, 265] on icon at bounding box center [840, 266] width 16 height 16
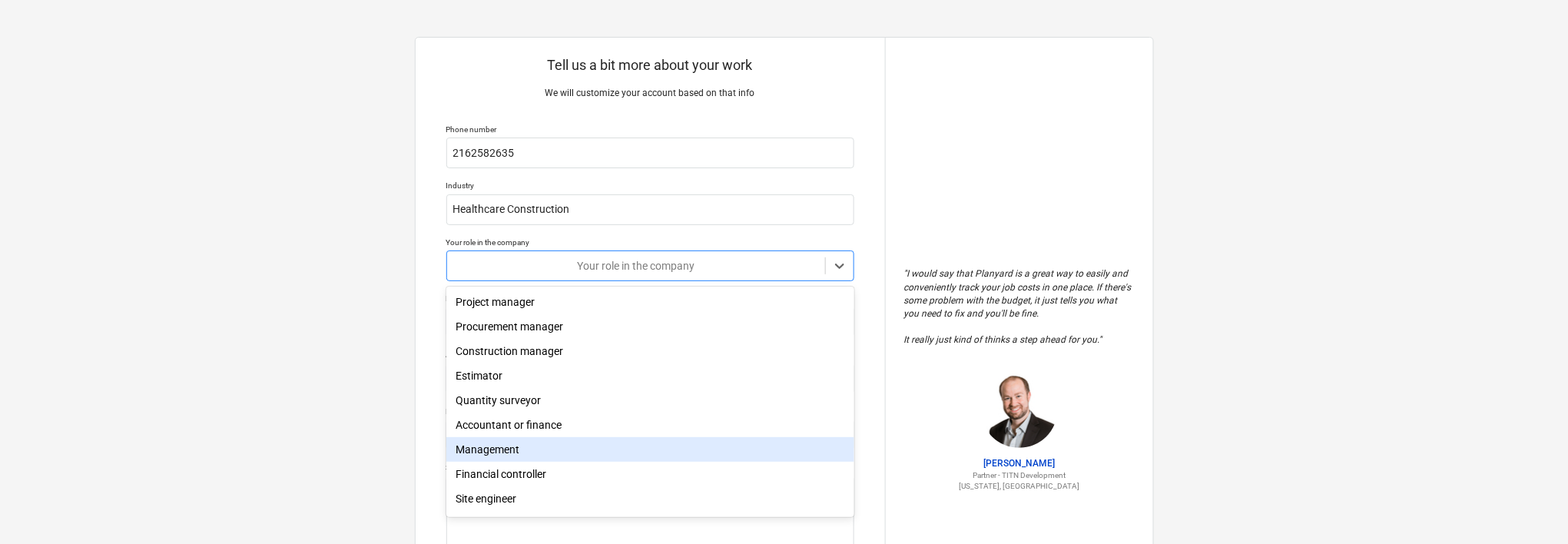
click at [595, 456] on div "Management" at bounding box center [650, 449] width 408 height 24
type textarea "x"
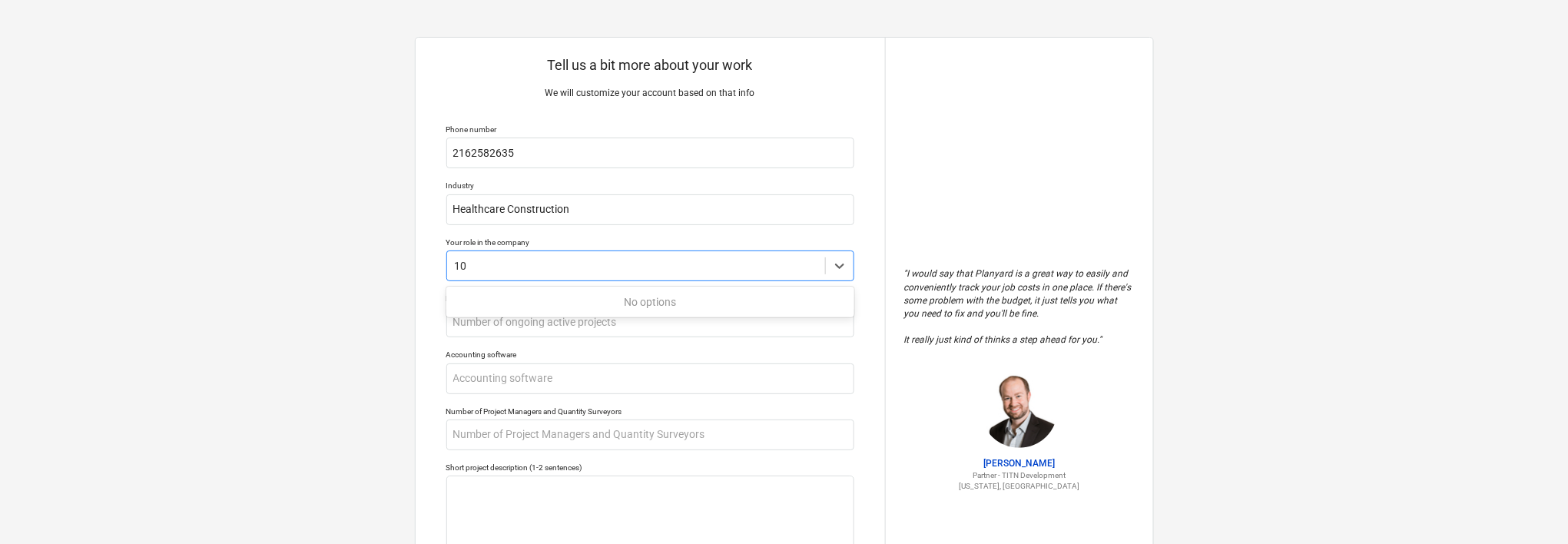
type input "10"
type textarea "x"
click at [913, 232] on div "" I would say that Planyard is a great way to easily and conveniently track you…" at bounding box center [1019, 379] width 268 height 683
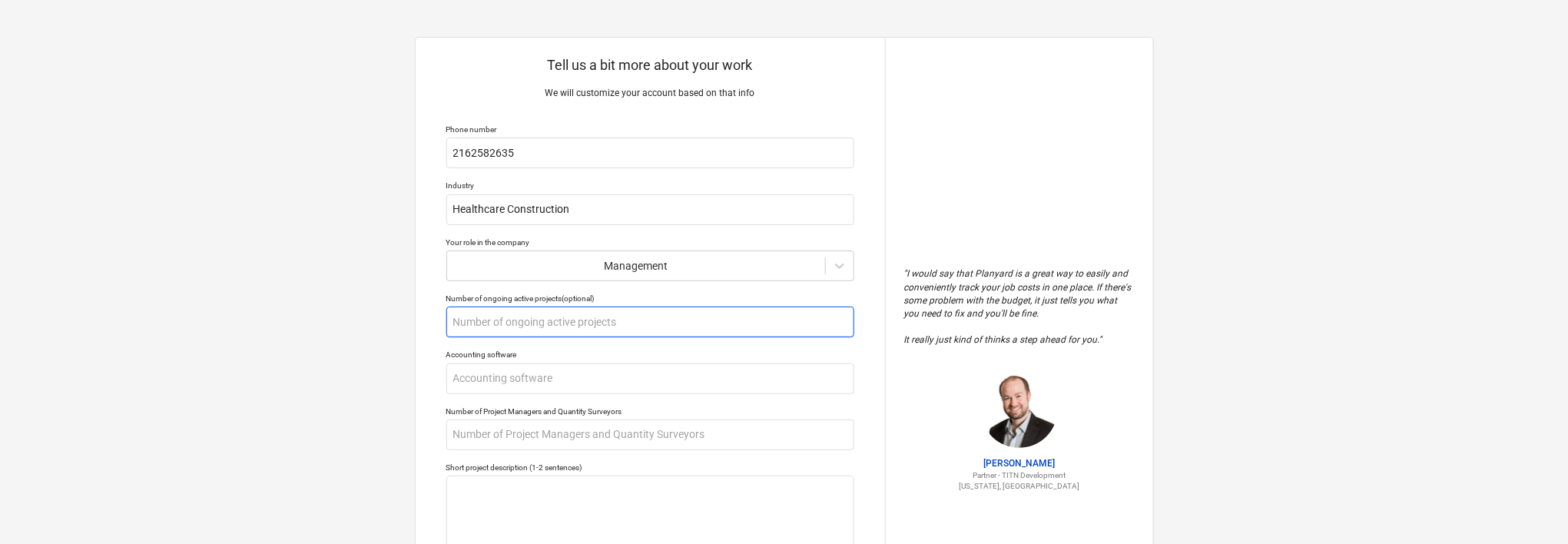
click at [680, 319] on input "text" at bounding box center [650, 321] width 408 height 30
type textarea "x"
type input "1"
type textarea "x"
type input "10"
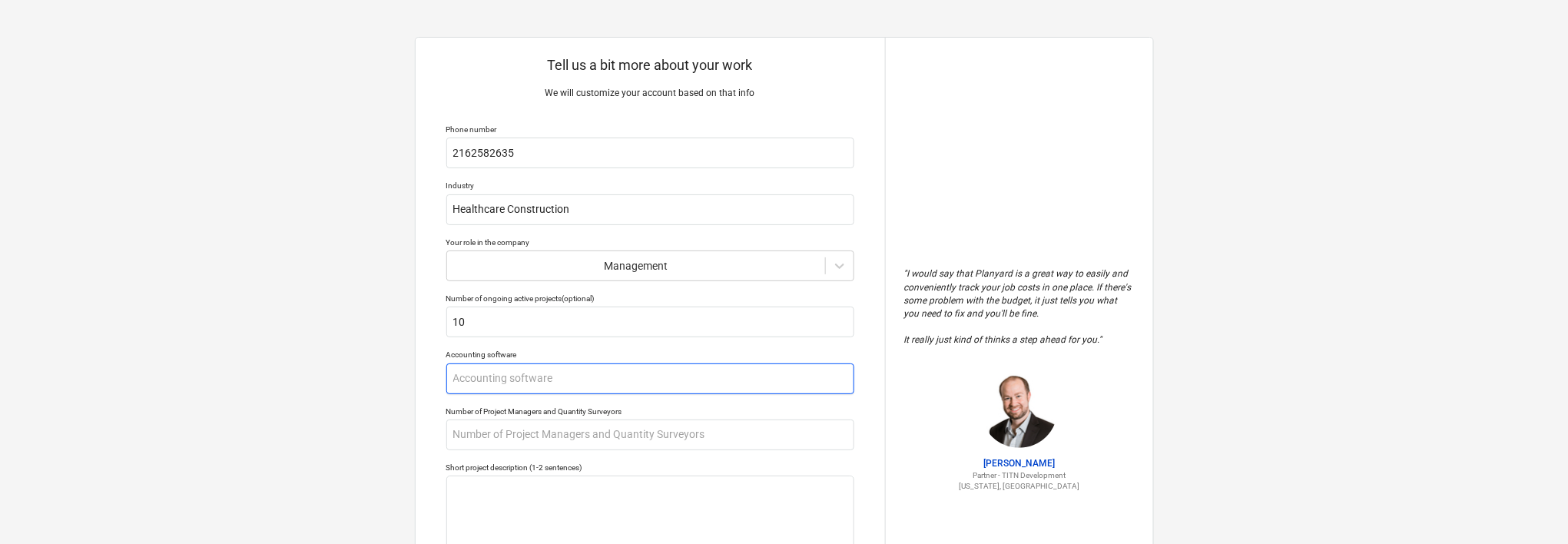
click at [606, 375] on input "text" at bounding box center [650, 379] width 408 height 30
type textarea "x"
type input "Q"
type textarea "x"
type input "Qu"
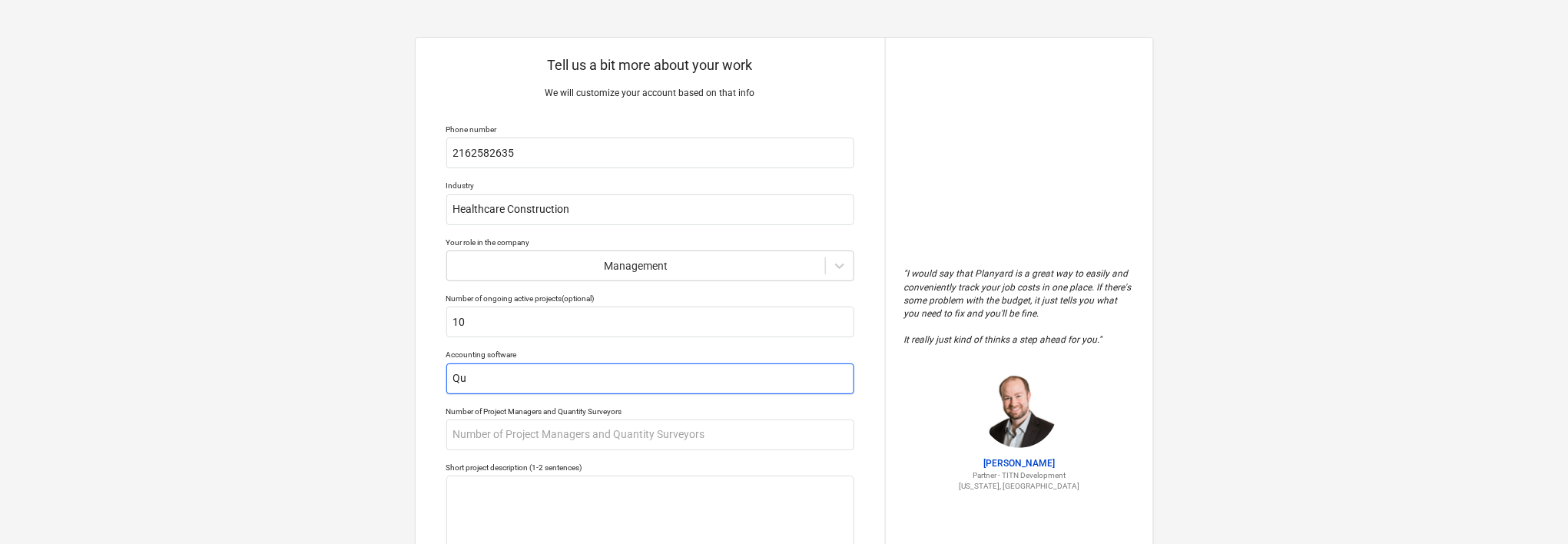
type textarea "x"
type input "Qui"
type textarea "x"
type input "Quic"
type textarea "x"
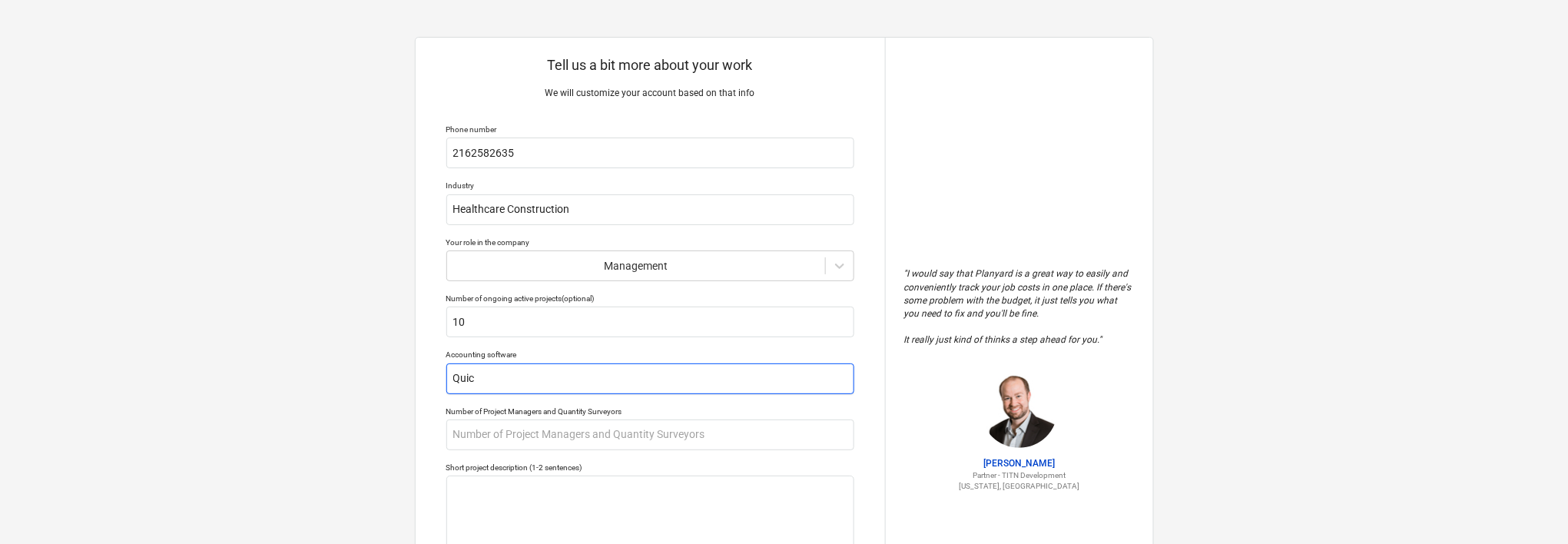
type input "Quick"
type textarea "x"
type input "Quickb"
type textarea "x"
type input "Quickbo"
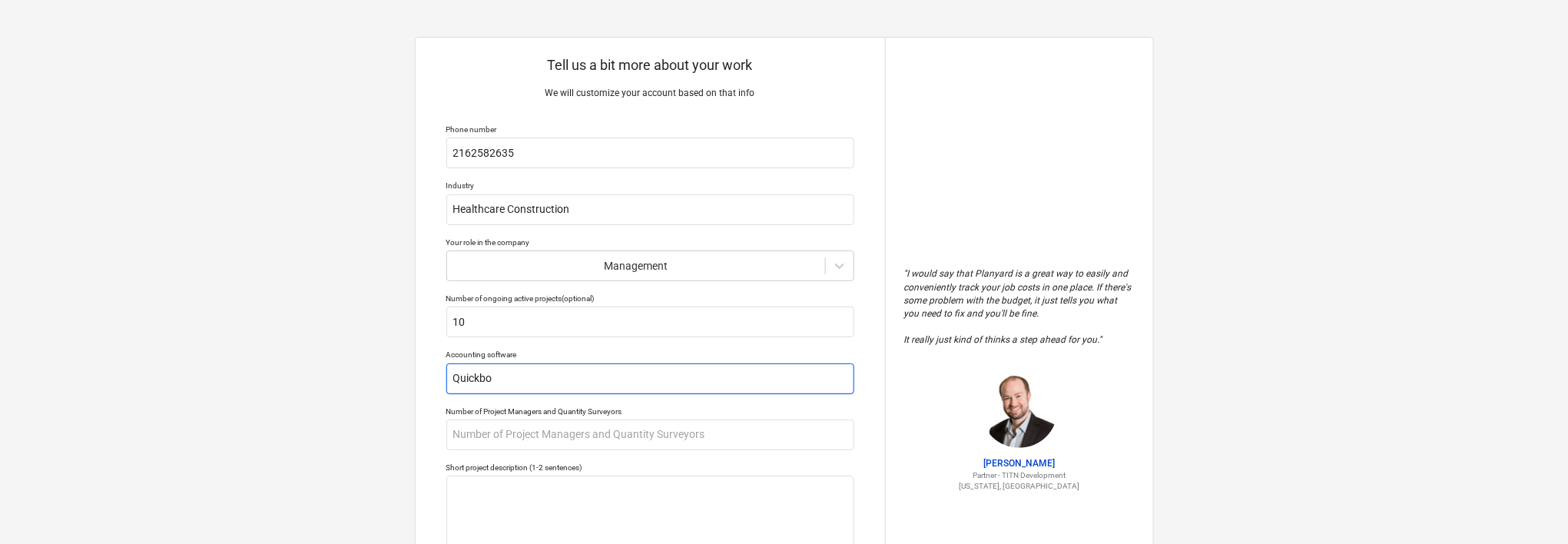
type textarea "x"
type input "Quickboo"
type textarea "x"
type input "Quickbooks"
type textarea "x"
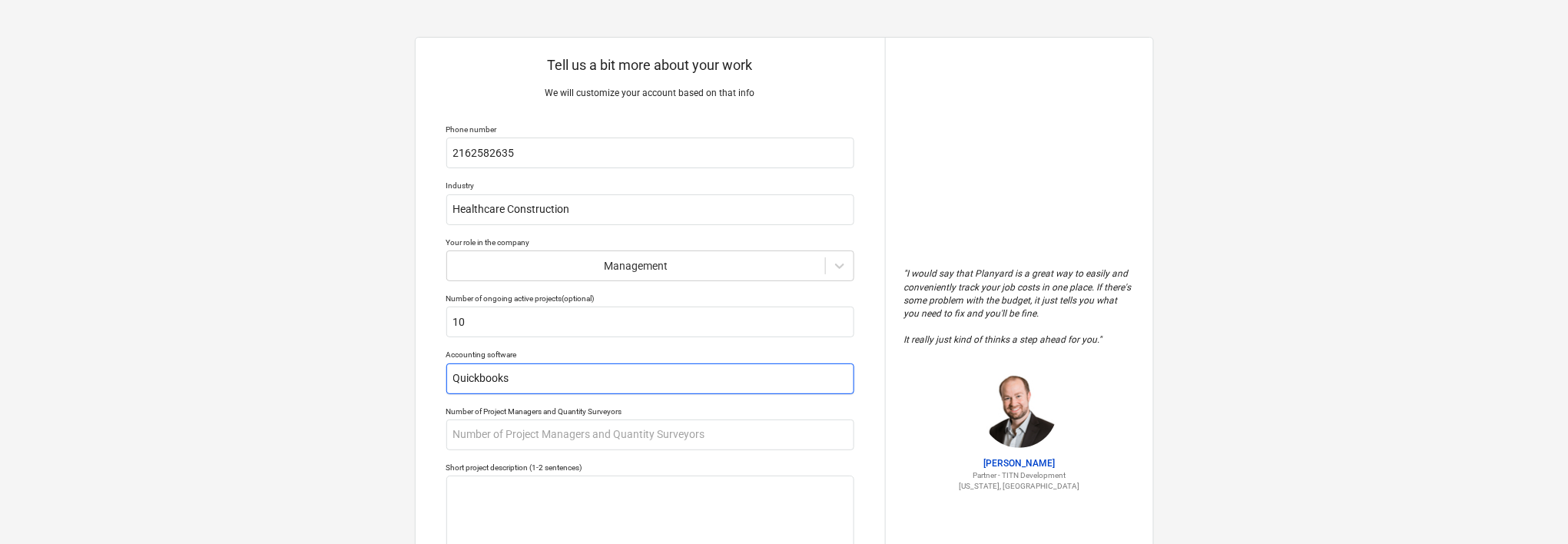
scroll to position [154, 0]
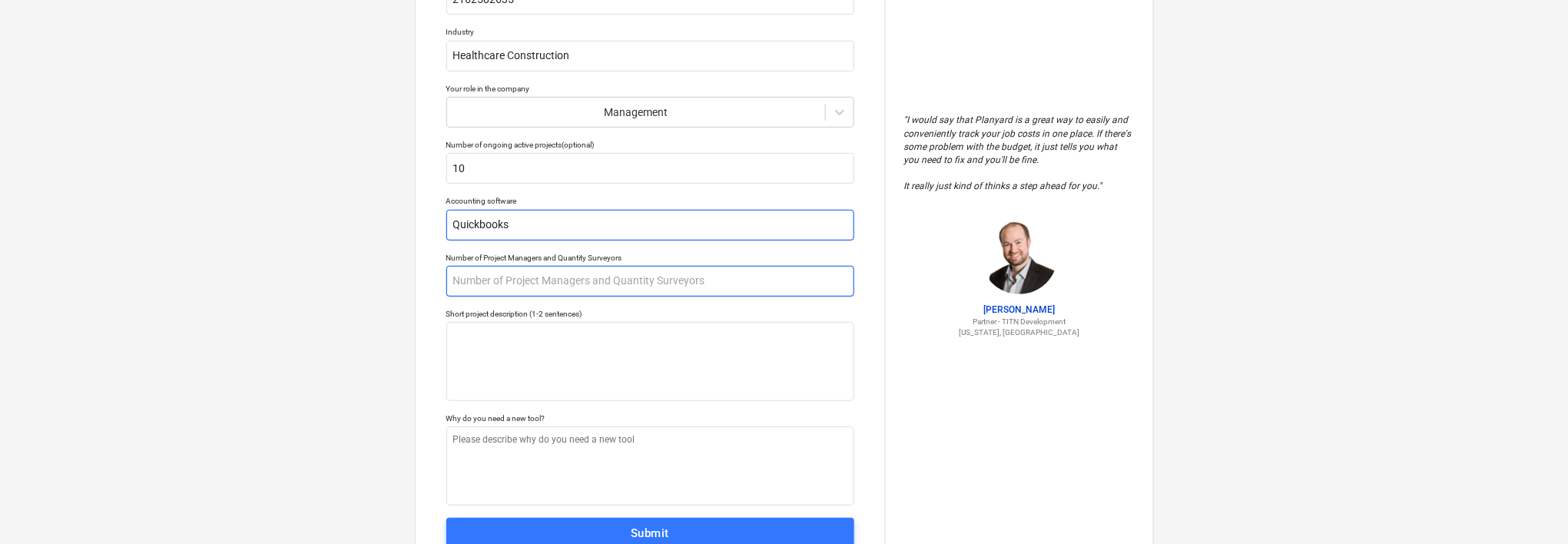
type input "Quickbooks"
click at [724, 279] on input "text" at bounding box center [650, 280] width 408 height 30
type textarea "x"
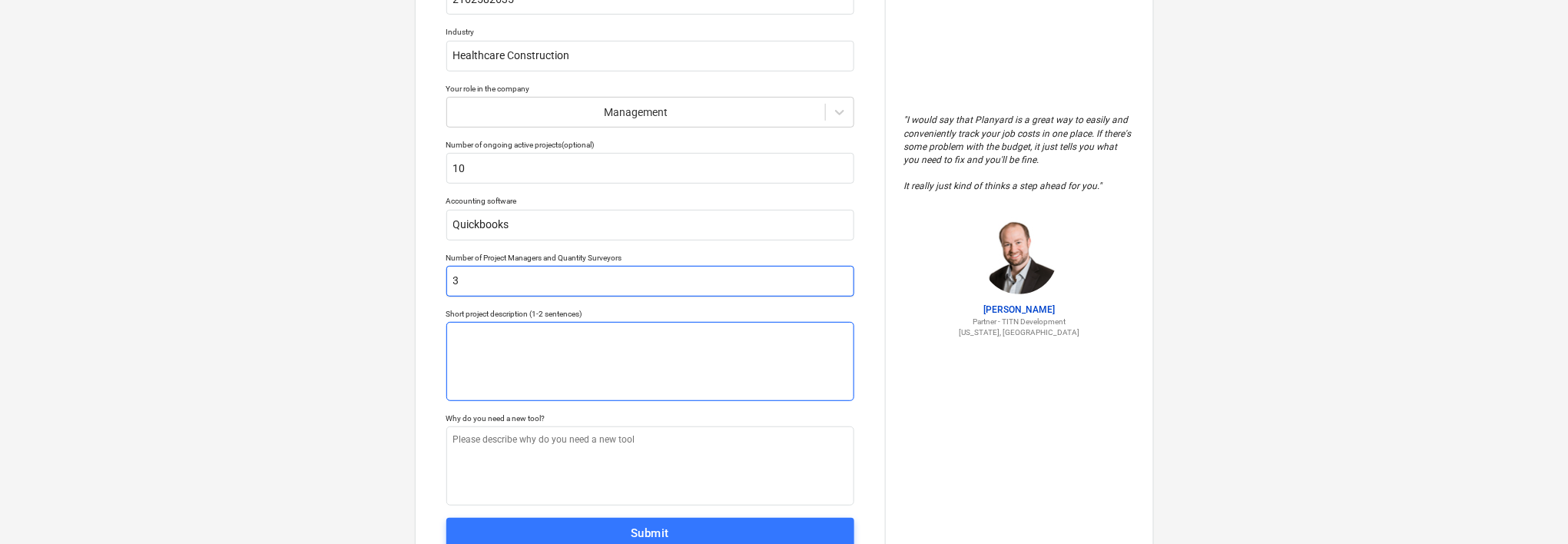
type input "3"
click at [683, 336] on textarea at bounding box center [650, 361] width 408 height 79
type textarea "x"
type textarea "A"
type textarea "x"
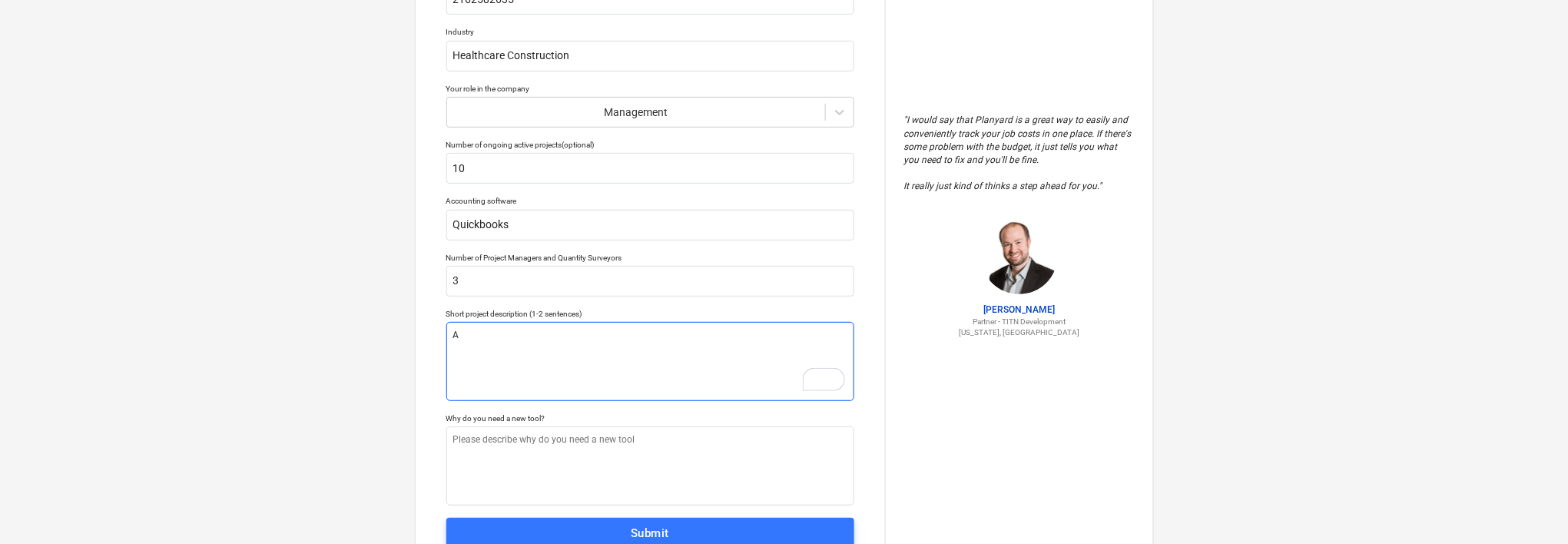
type textarea "Ad"
type textarea "x"
type textarea "Ada"
type textarea "x"
type textarea "Adab"
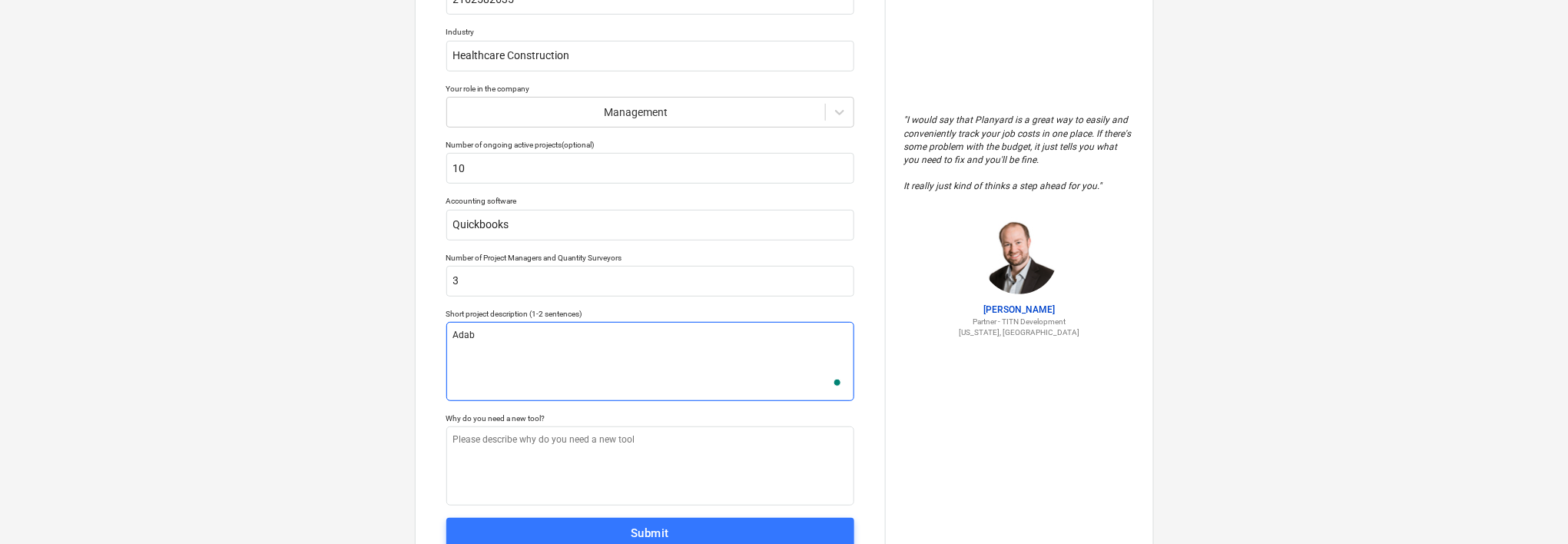
type textarea "x"
type textarea "Adabi"
type textarea "x"
type textarea "Adabiti"
type textarea "x"
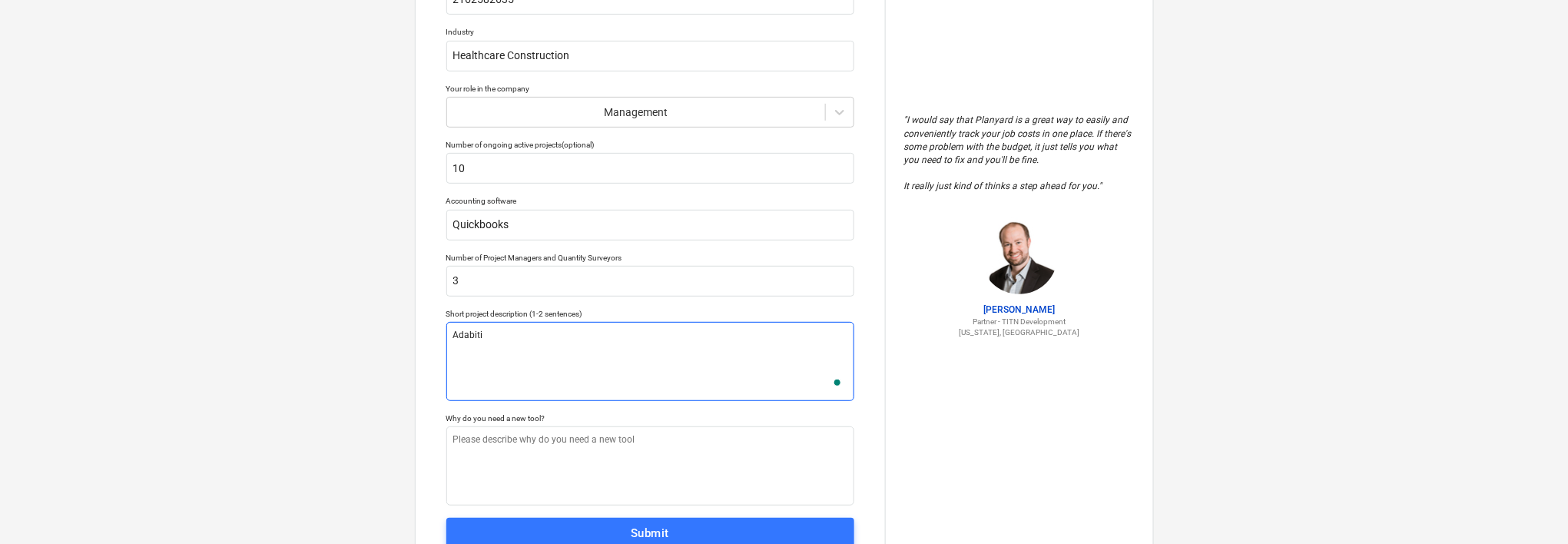
type textarea "Adabitiv"
type textarea "x"
type textarea "Adabitive"
type textarea "x"
type textarea "Adabitive"
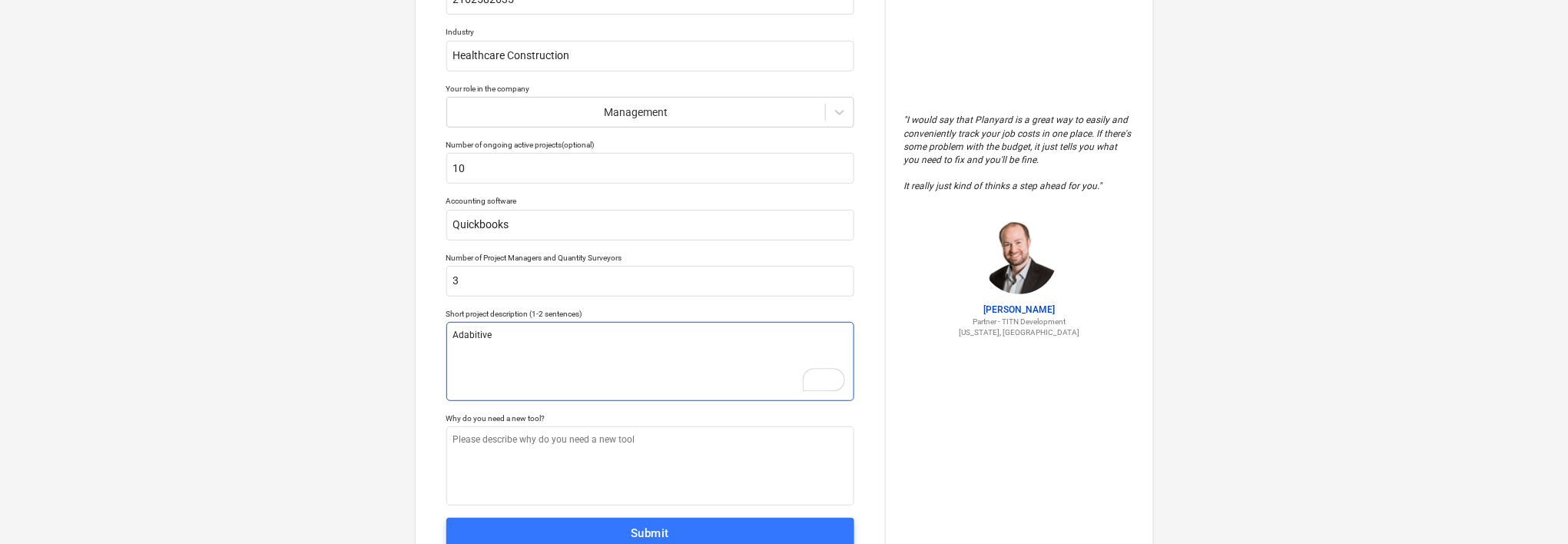
type textarea "x"
type textarea "Adabitive r"
type textarea "x"
type textarea "Adabitive re"
type textarea "x"
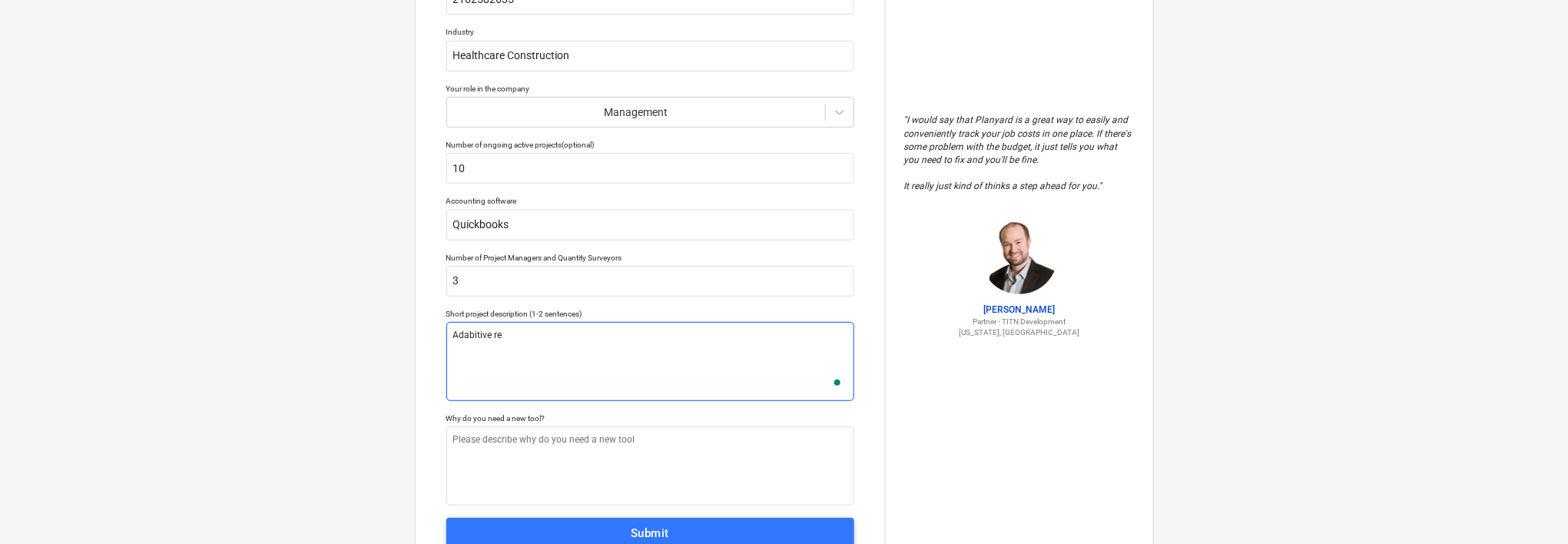
type textarea "Adabitive reu"
type textarea "x"
type textarea "Adabitive reus"
type textarea "x"
type textarea "Adabitive reuse"
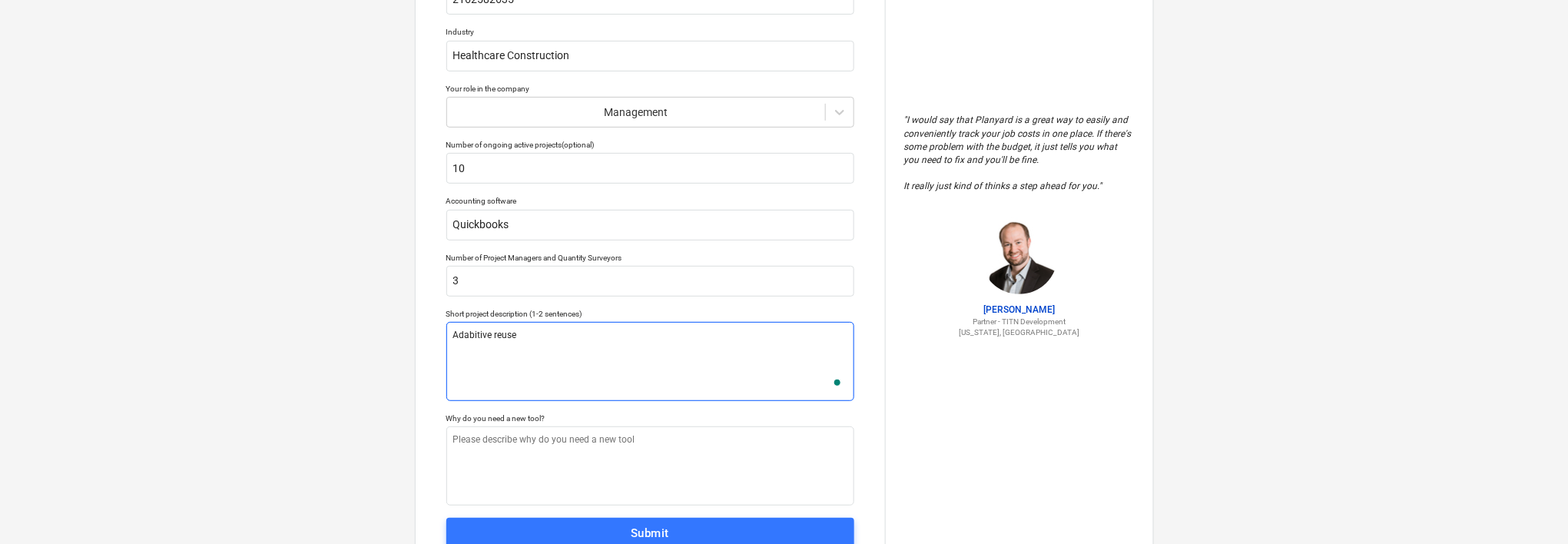
type textarea "x"
type textarea "Adabitive reuse"
type textarea "x"
type textarea "Adabitive reuse H"
type textarea "x"
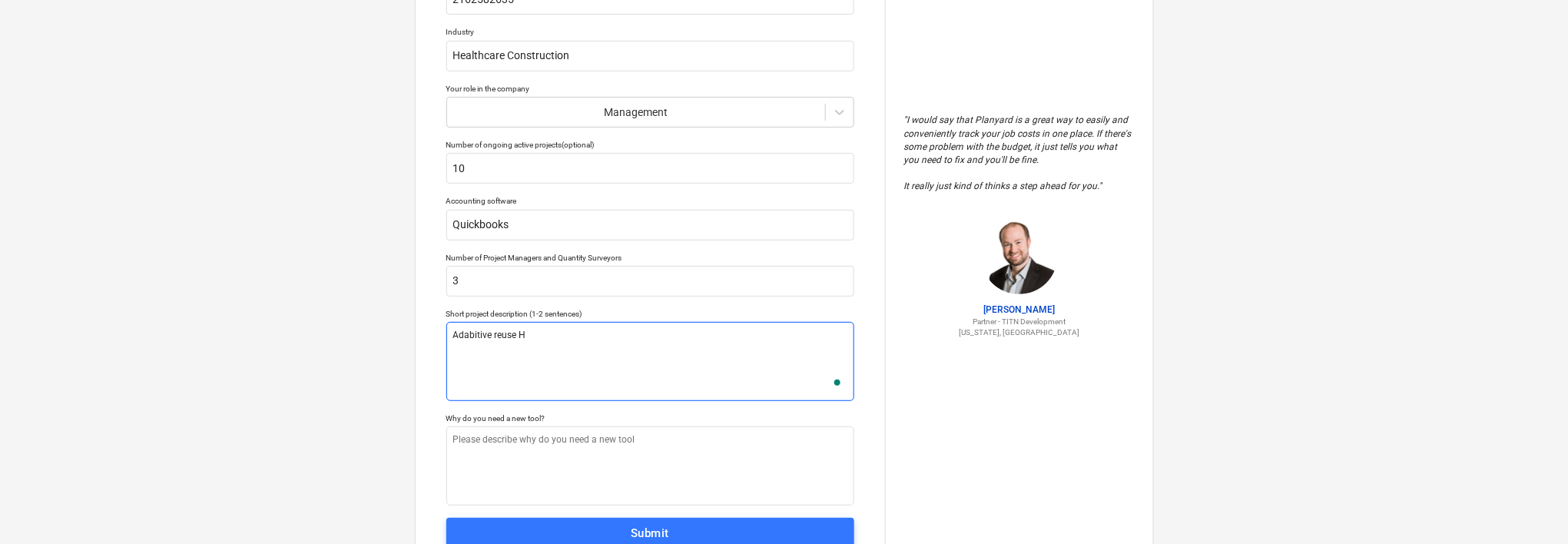
type textarea "Adabitive reuse He"
type textarea "x"
type textarea "Adabitive reuse Hea"
type textarea "x"
type textarea "Adabitive reuse Heal"
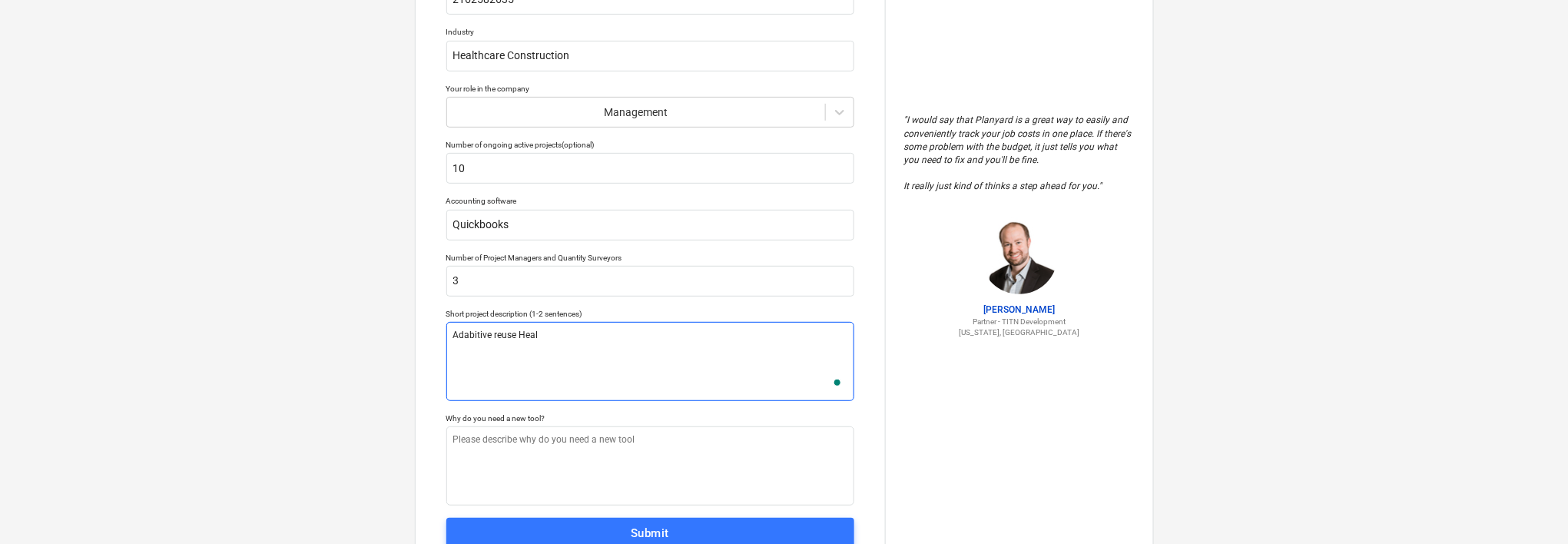
type textarea "x"
type textarea "Adabitive reuse Healt"
type textarea "x"
type textarea "Adabitive reuse Health"
type textarea "x"
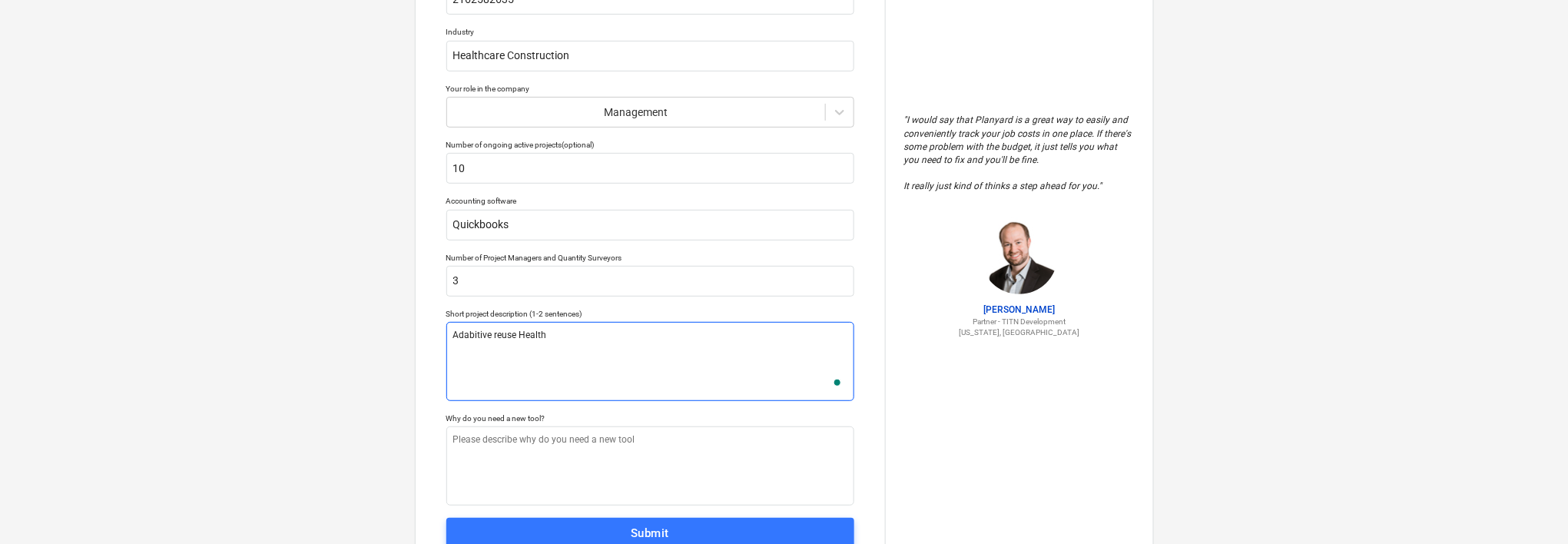
type textarea "Adabitive reuse Healthc"
type textarea "x"
type textarea "Adabitive reuse Healthca"
type textarea "x"
type textarea "Adabitive reuse Healthcar"
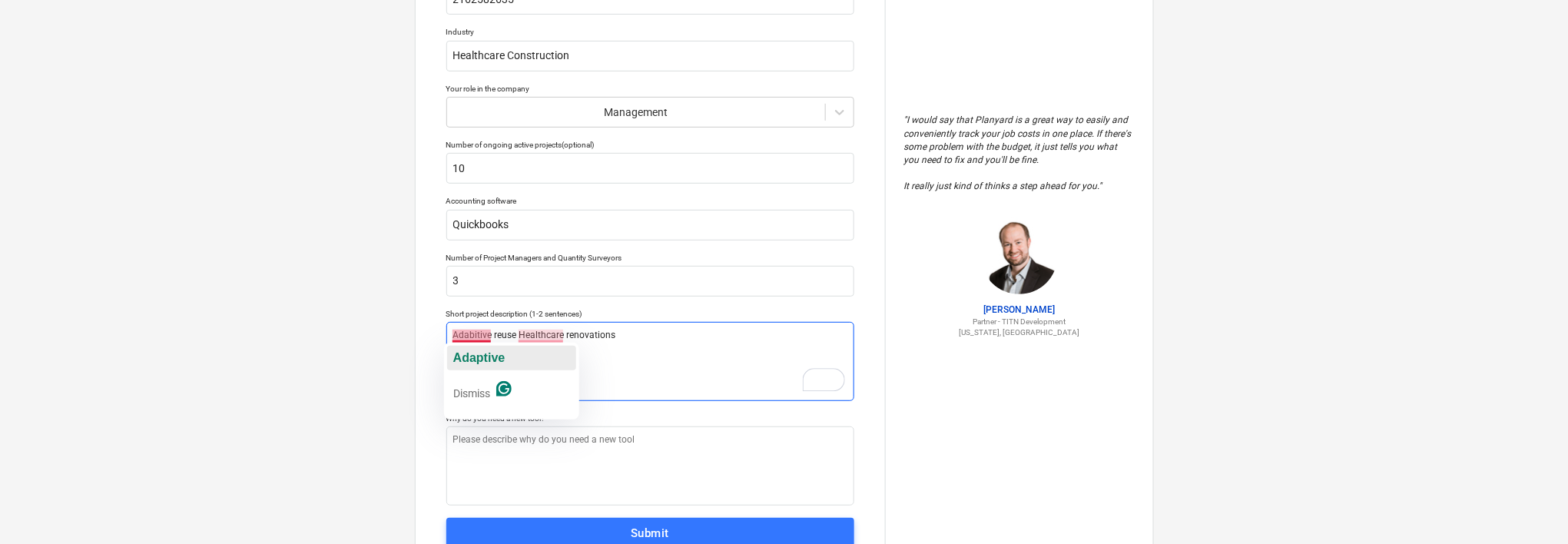
click at [495, 353] on span "Adaptive" at bounding box center [479, 357] width 52 height 13
click at [559, 353] on span "Healthcare" at bounding box center [570, 357] width 59 height 13
click at [534, 337] on textarea "Adaptive reuse of Healthcare renovations" at bounding box center [650, 361] width 408 height 79
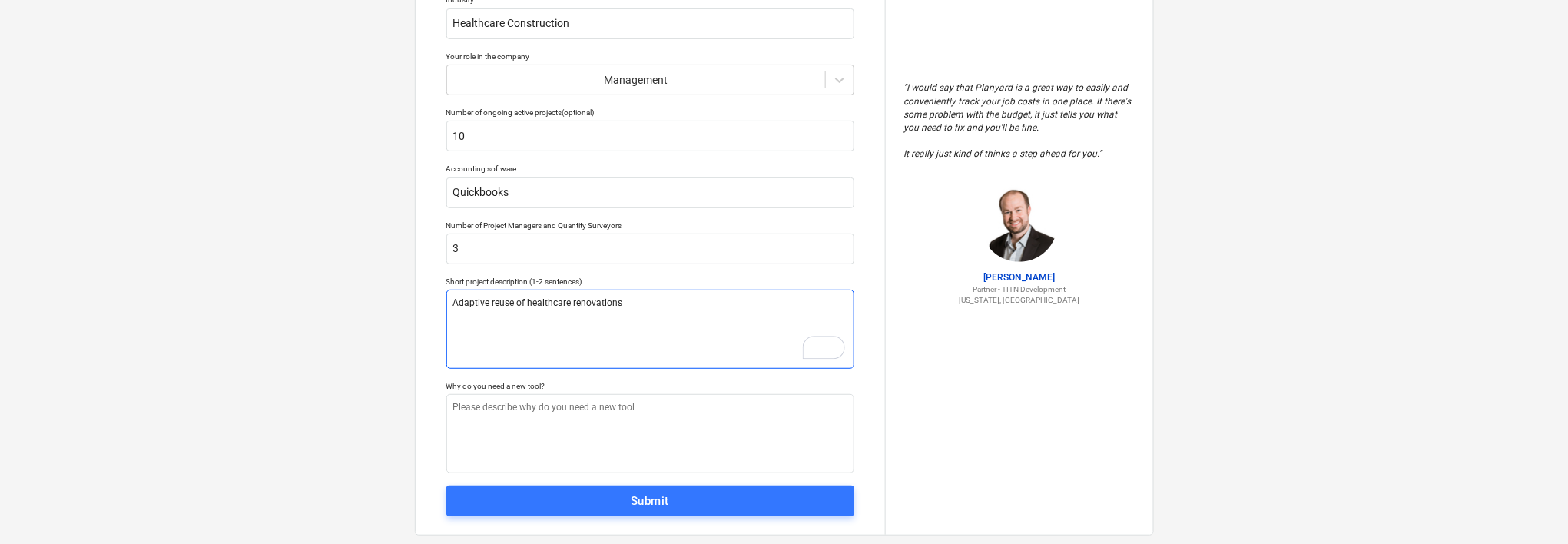
scroll to position [212, 0]
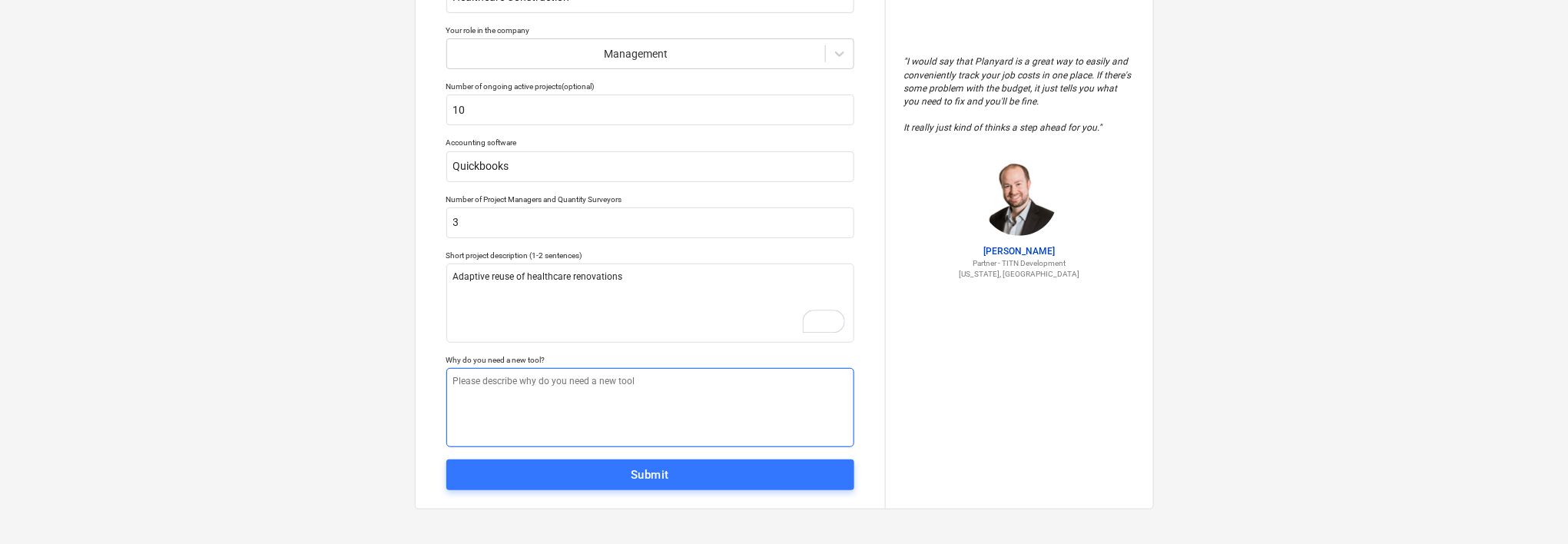
click at [619, 383] on textarea at bounding box center [650, 407] width 408 height 79
click at [546, 397] on span "holistic" at bounding box center [542, 403] width 43 height 13
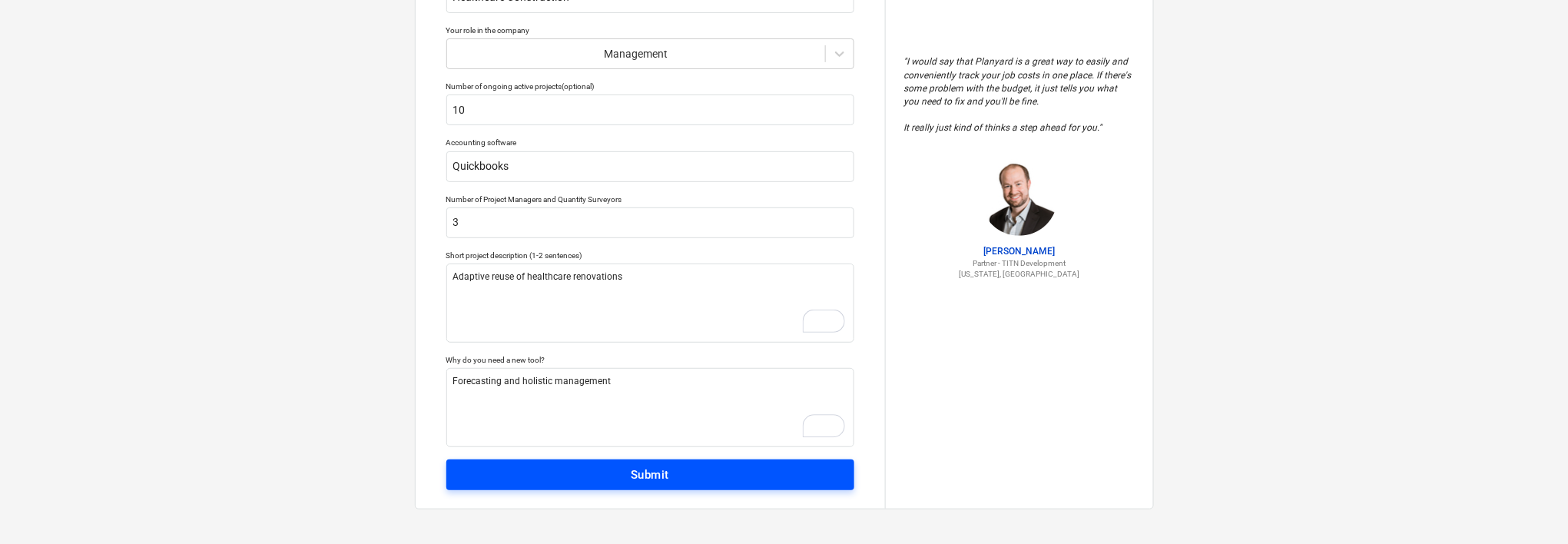
click at [645, 468] on div "Submit" at bounding box center [650, 474] width 38 height 20
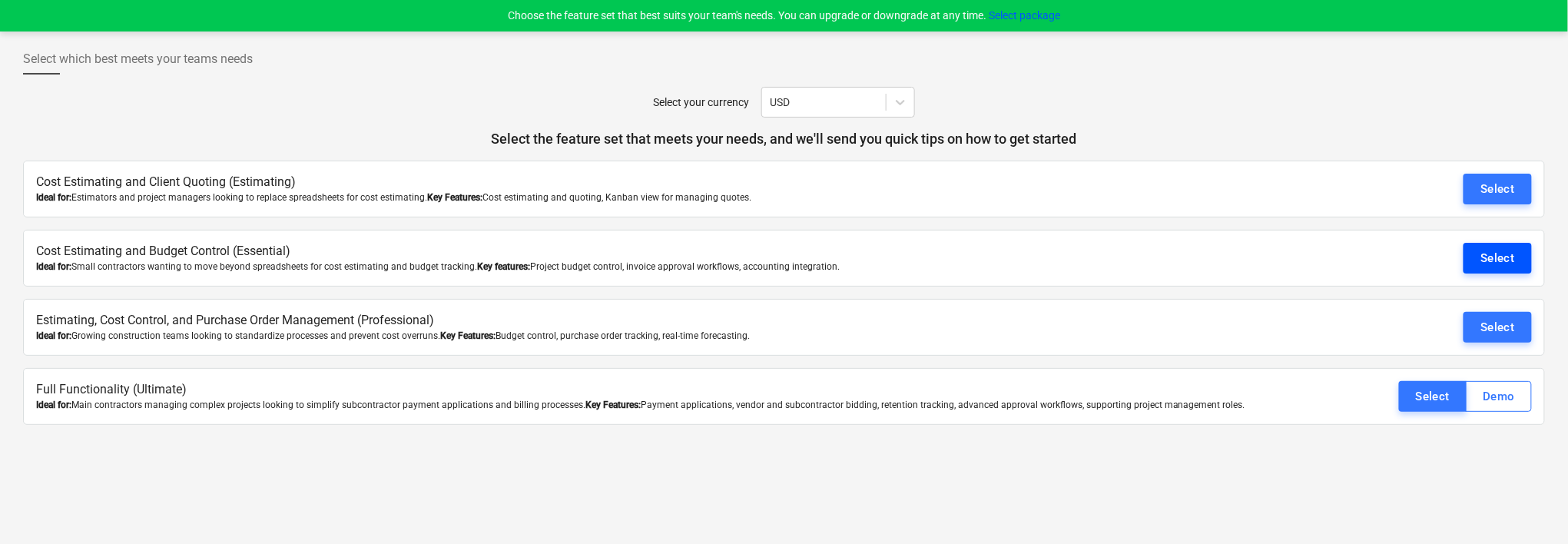
click at [1499, 249] on div "Select" at bounding box center [1498, 258] width 35 height 20
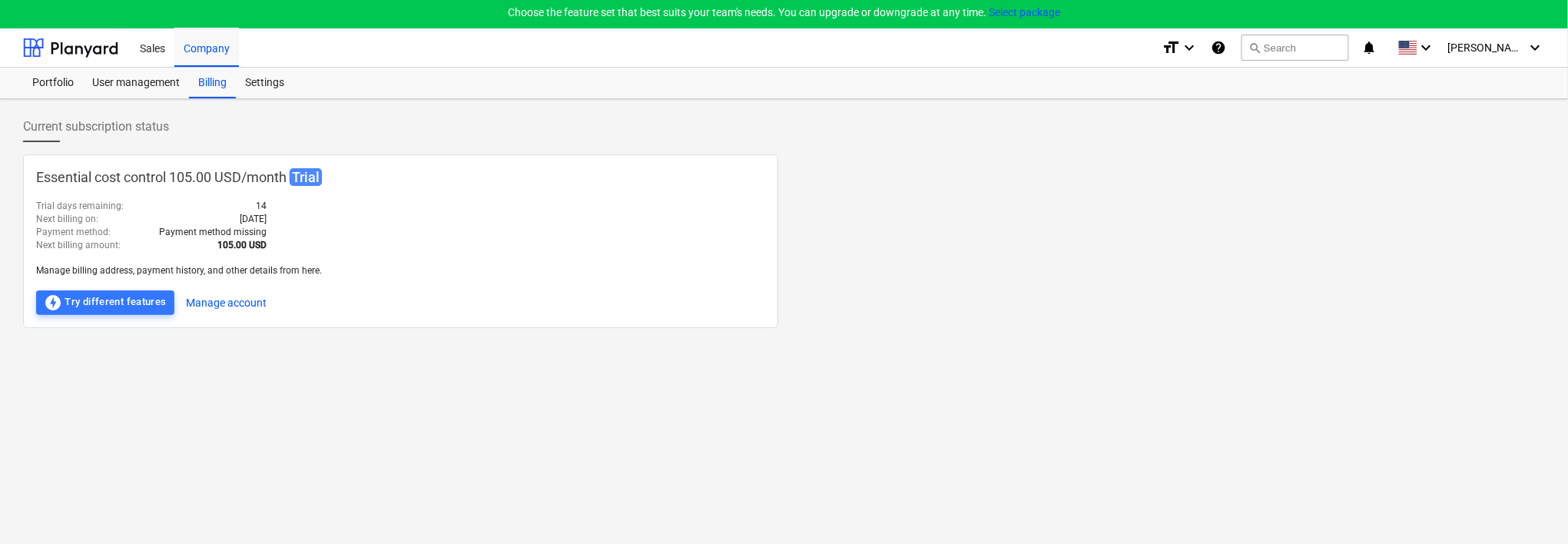
scroll to position [1, 0]
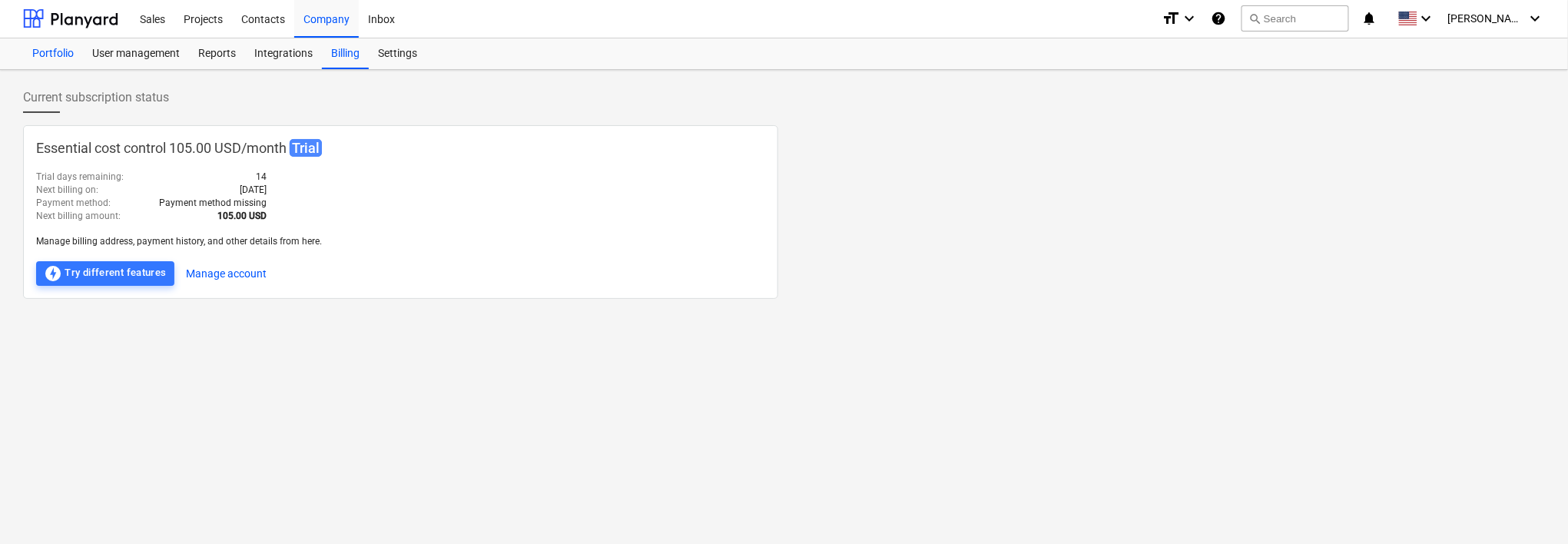
click at [38, 58] on div "Portfolio" at bounding box center [52, 53] width 60 height 30
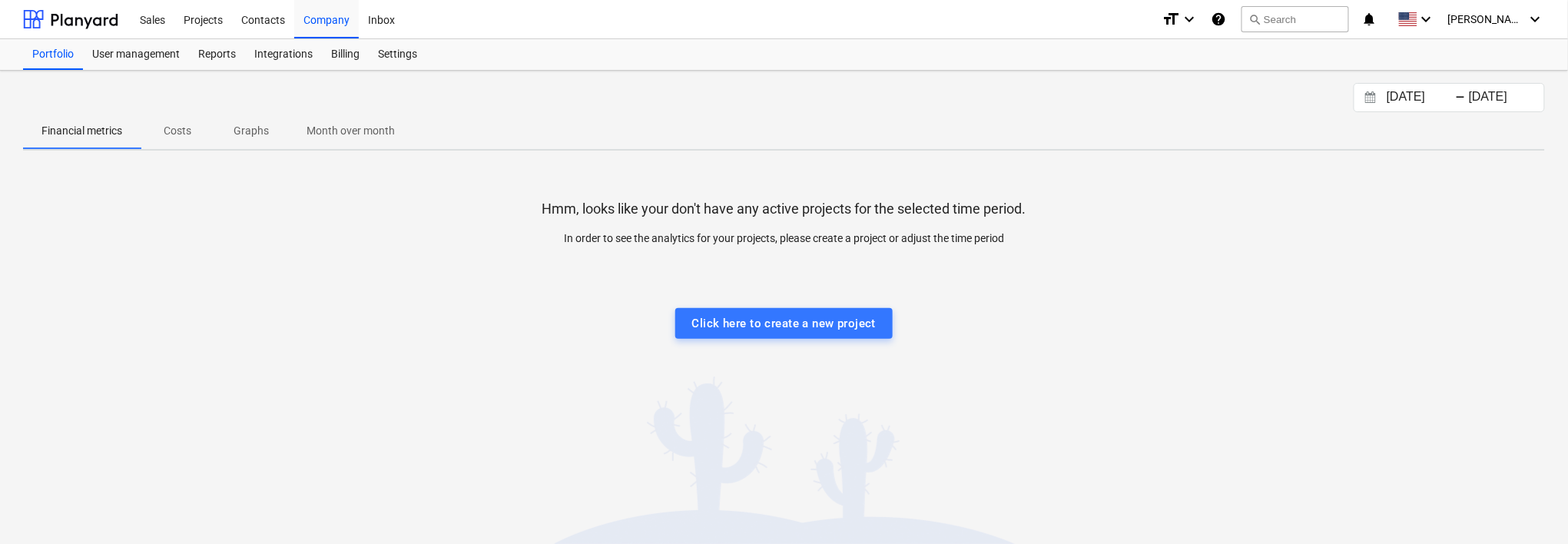
scroll to position [15, 0]
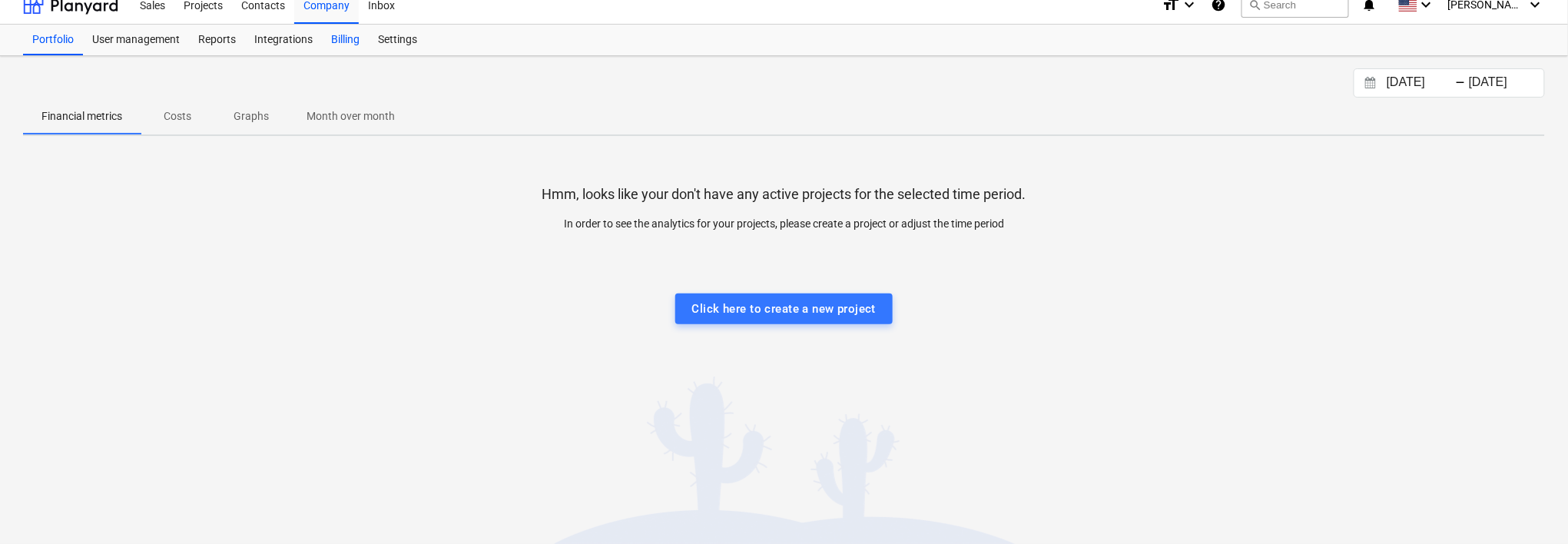
click at [338, 37] on div "Billing" at bounding box center [345, 39] width 47 height 30
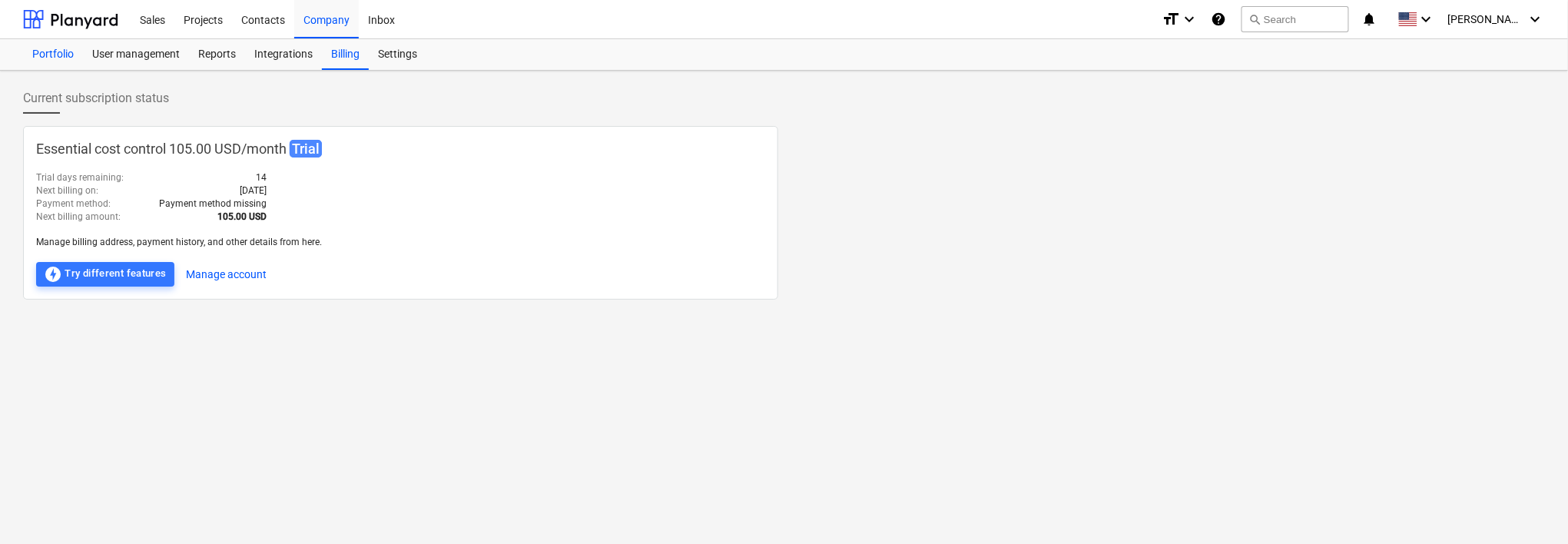
click at [63, 57] on div "Portfolio" at bounding box center [52, 54] width 60 height 30
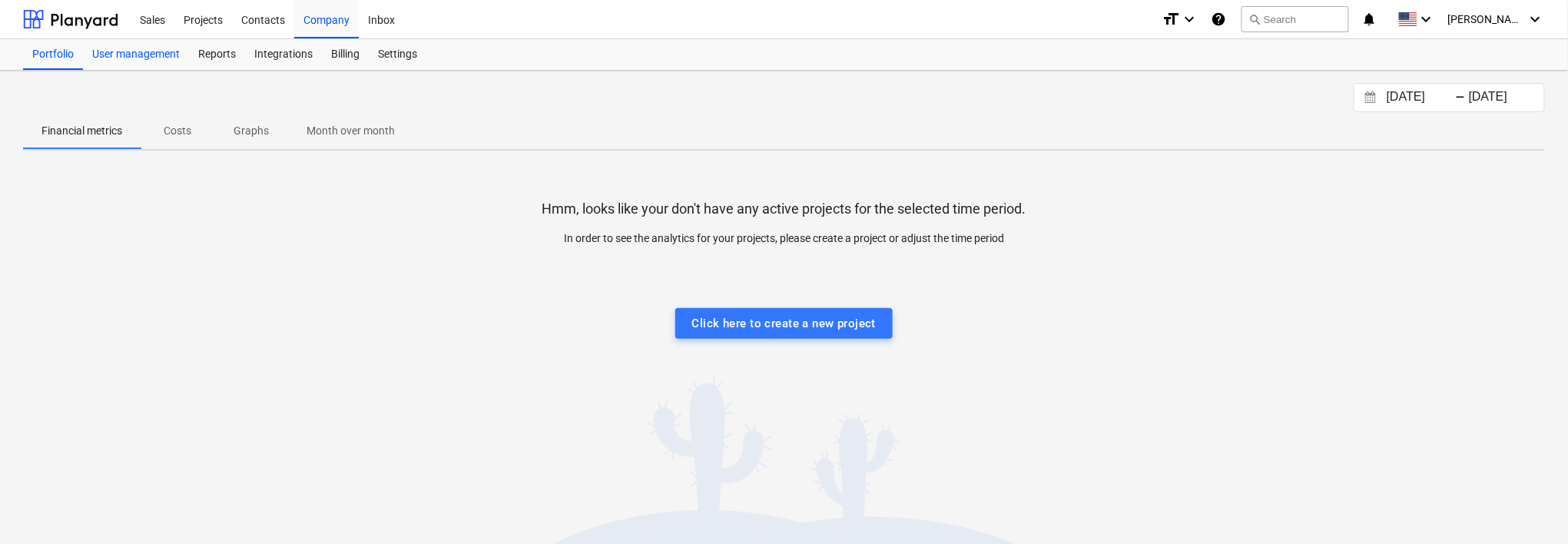
click at [133, 54] on div "User management" at bounding box center [136, 54] width 106 height 30
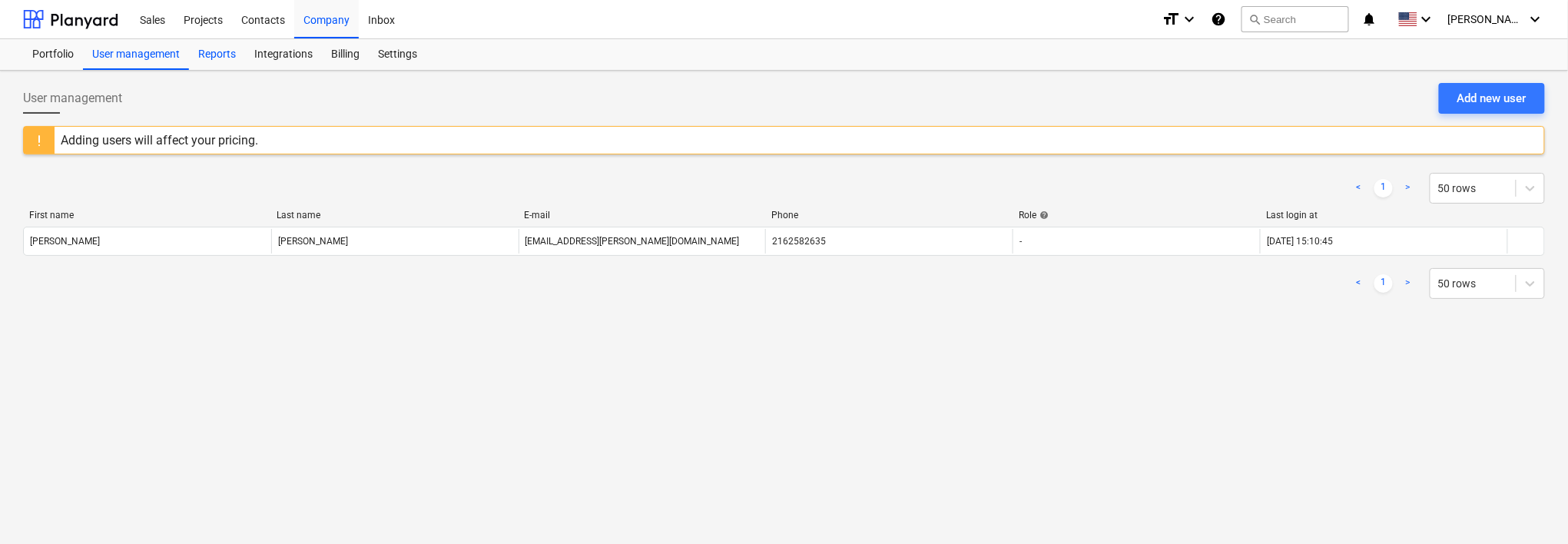
click at [225, 57] on div "Reports" at bounding box center [217, 54] width 56 height 30
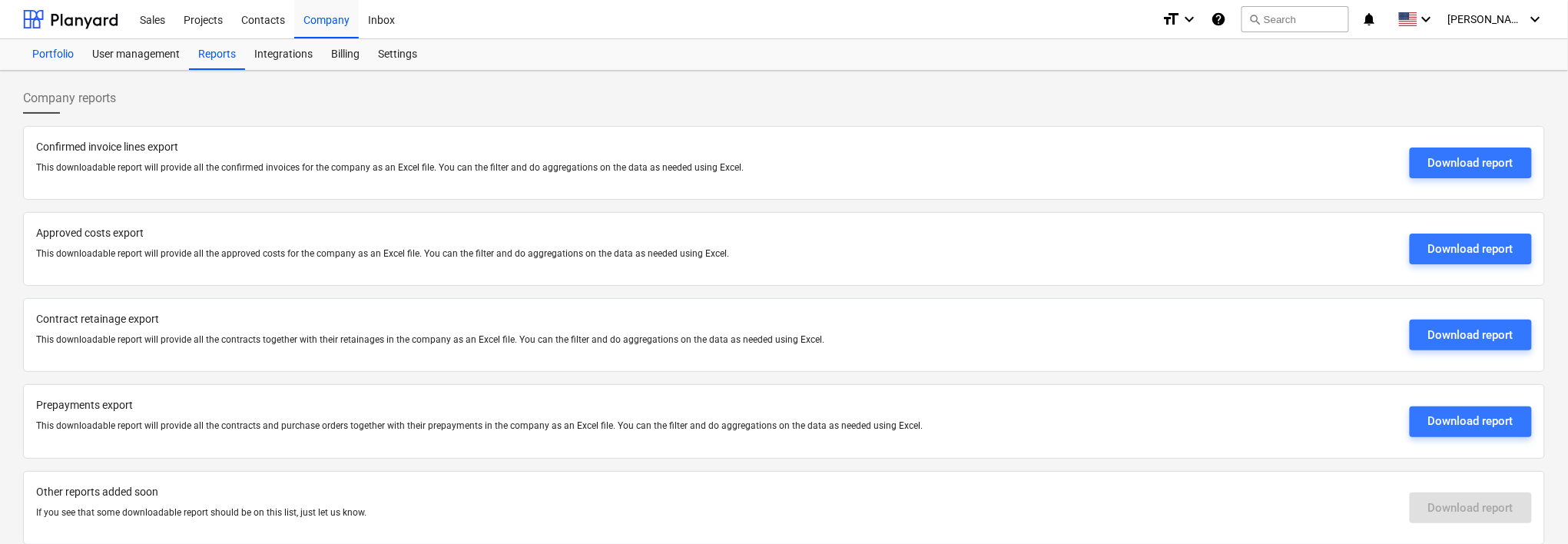
click at [36, 56] on div "Portfolio" at bounding box center [52, 54] width 60 height 30
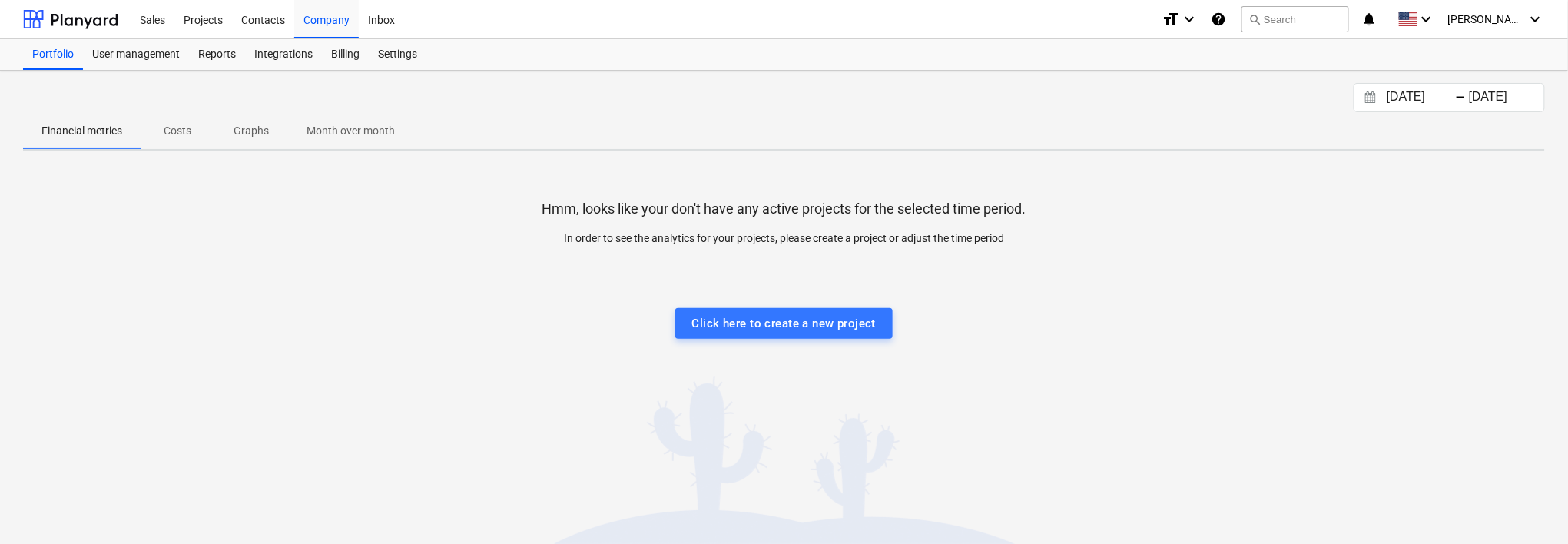
click at [210, 90] on div "[DATE] Press the down arrow key to interact with the calendar and select a date…" at bounding box center [783, 97] width 1522 height 30
click at [115, 222] on div "Hmm, looks like your don't have any active projects for the selected time perio…" at bounding box center [783, 278] width 1522 height 231
click at [791, 330] on div "Click here to create a new project" at bounding box center [784, 323] width 184 height 20
